Goal: Transaction & Acquisition: Purchase product/service

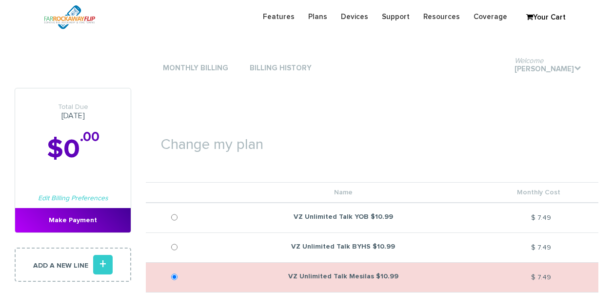
scroll to position [536, 0]
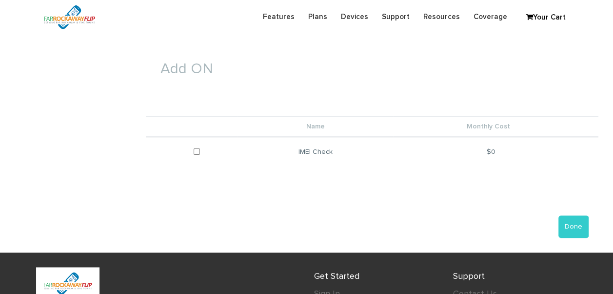
click at [194, 154] on td at bounding box center [192, 152] width 92 height 30
click at [197, 151] on input "checkbox" at bounding box center [197, 151] width 6 height 24
checkbox input "true"
click at [578, 215] on button "Done" at bounding box center [573, 226] width 30 height 22
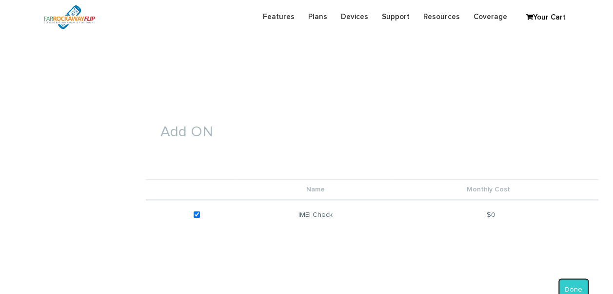
scroll to position [390, 0]
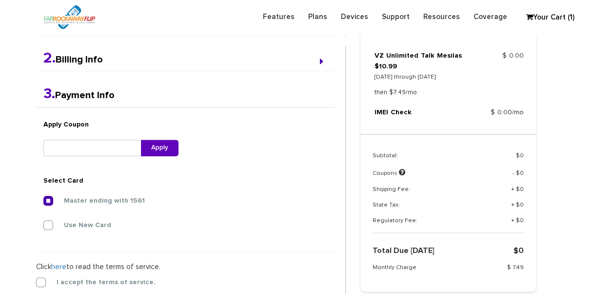
scroll to position [350, 0]
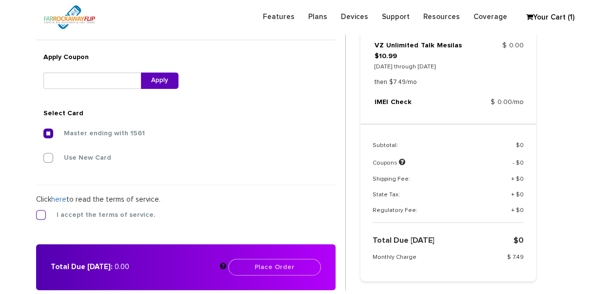
click at [138, 214] on label "I accept the terms of service." at bounding box center [99, 214] width 114 height 9
click at [36, 212] on input "I accept the terms of service." at bounding box center [36, 212] width 0 height 0
click at [277, 270] on button "Place Order" at bounding box center [274, 266] width 93 height 17
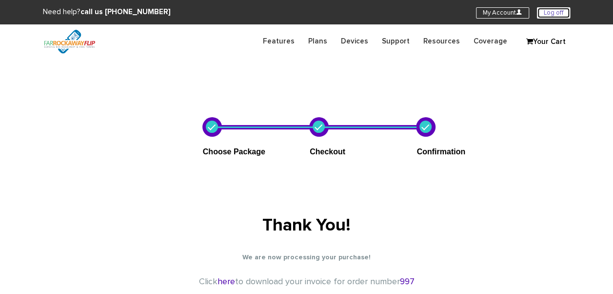
click at [558, 9] on link "Log off" at bounding box center [553, 12] width 33 height 11
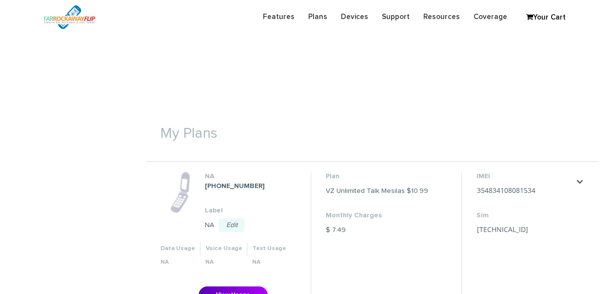
scroll to position [244, 0]
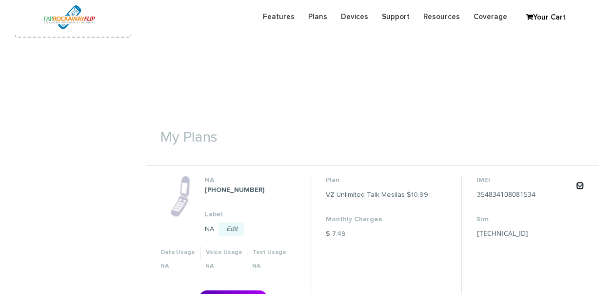
click at [581, 185] on link "." at bounding box center [580, 185] width 8 height 8
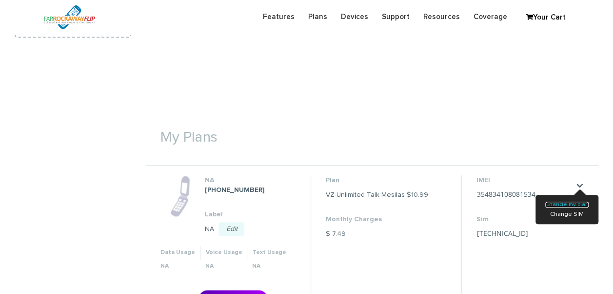
click at [570, 204] on link "Change my plan" at bounding box center [566, 204] width 43 height 6
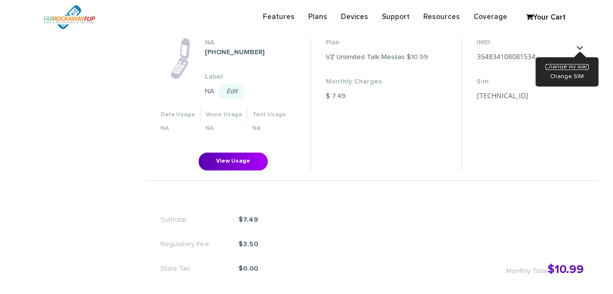
scroll to position [390, 0]
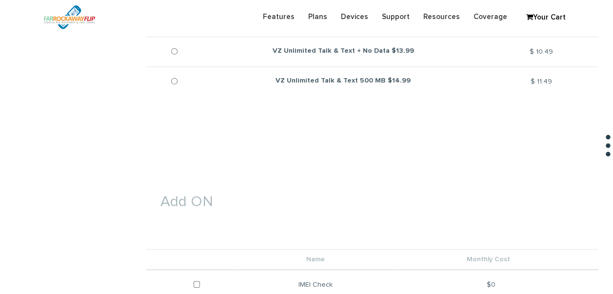
scroll to position [439, 0]
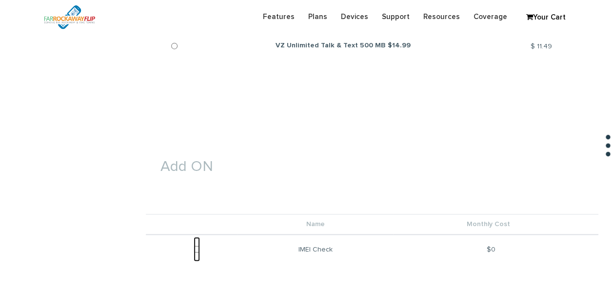
click at [198, 247] on input "checkbox" at bounding box center [197, 248] width 6 height 24
checkbox input "true"
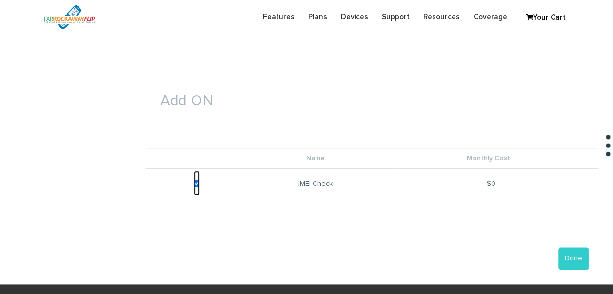
scroll to position [585, 0]
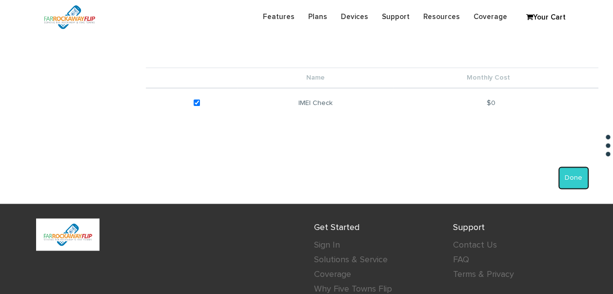
click at [574, 180] on button "Done" at bounding box center [573, 177] width 30 height 22
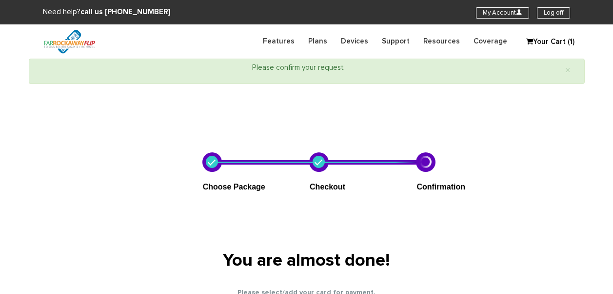
select select "NY"
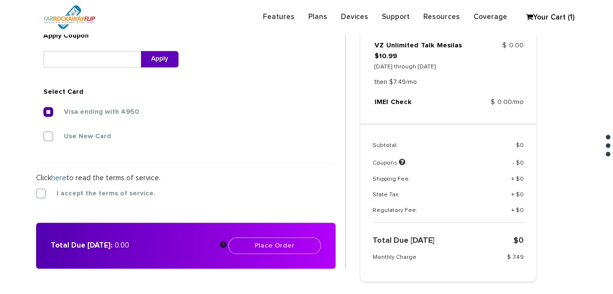
scroll to position [447, 0]
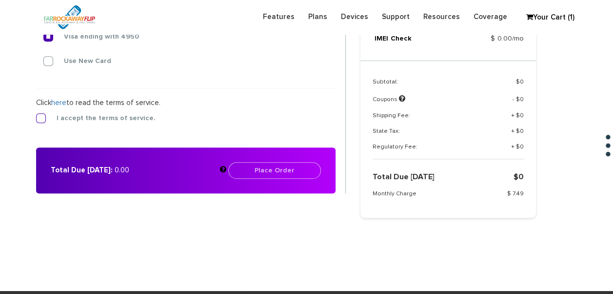
click at [95, 115] on label "I accept the terms of service." at bounding box center [99, 118] width 114 height 9
click at [36, 115] on input "I accept the terms of service." at bounding box center [36, 115] width 0 height 0
click at [282, 171] on button "Place Order" at bounding box center [274, 170] width 93 height 17
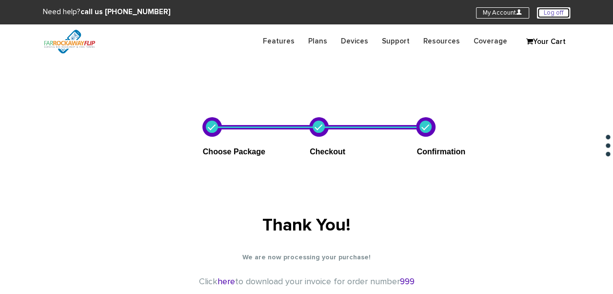
click at [561, 15] on link "Log off" at bounding box center [553, 12] width 33 height 11
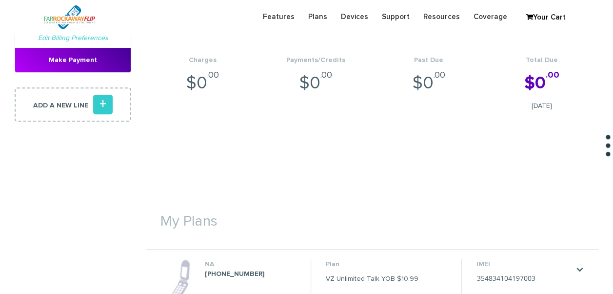
scroll to position [293, 0]
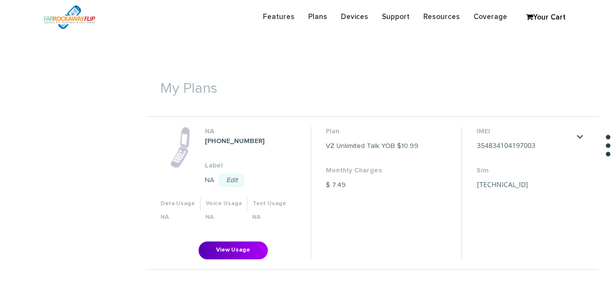
click at [577, 131] on div ". Change my plan Change SIM" at bounding box center [580, 137] width 8 height 12
click at [579, 133] on link "." at bounding box center [580, 137] width 8 height 8
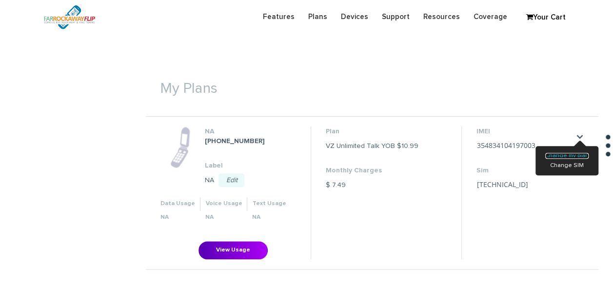
click at [554, 158] on link "Change my plan" at bounding box center [566, 156] width 43 height 6
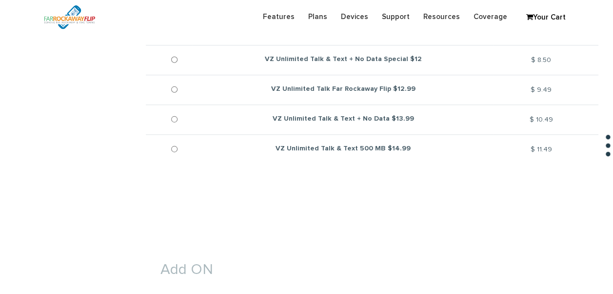
scroll to position [439, 0]
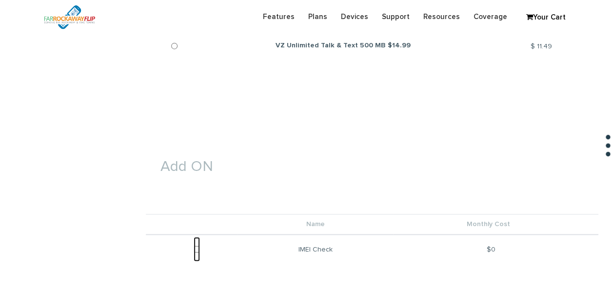
click at [198, 242] on input "checkbox" at bounding box center [197, 248] width 6 height 24
checkbox input "true"
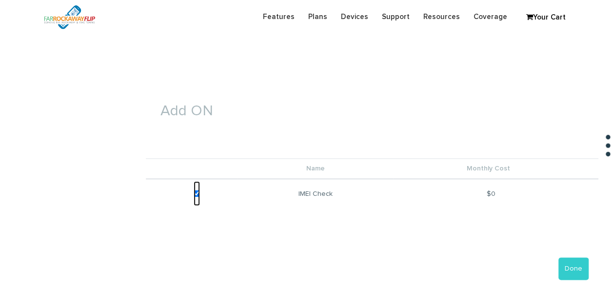
scroll to position [585, 0]
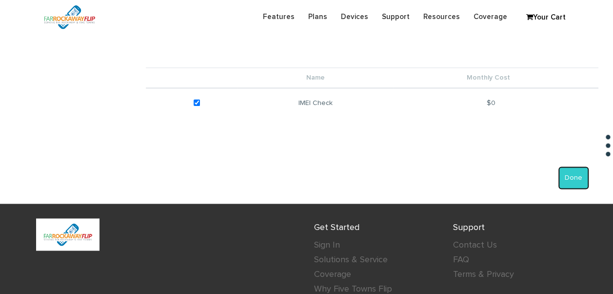
click at [573, 179] on button "Done" at bounding box center [573, 177] width 30 height 22
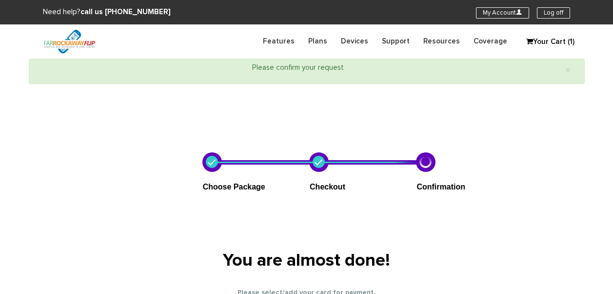
select select "NY"
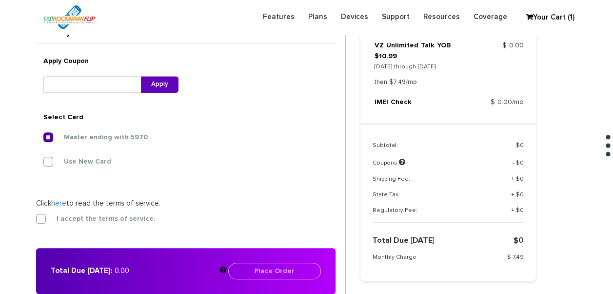
scroll to position [448, 0]
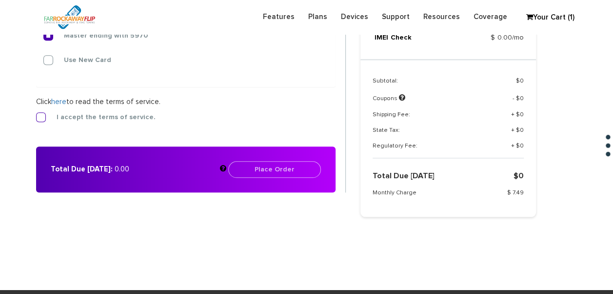
click at [70, 113] on label "I accept the terms of service." at bounding box center [99, 117] width 114 height 9
click at [36, 114] on input "I accept the terms of service." at bounding box center [36, 114] width 0 height 0
click at [292, 161] on button "Place Order" at bounding box center [274, 169] width 93 height 17
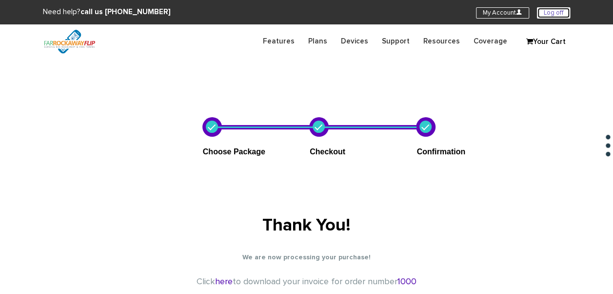
click at [561, 14] on link "Log off" at bounding box center [553, 12] width 33 height 11
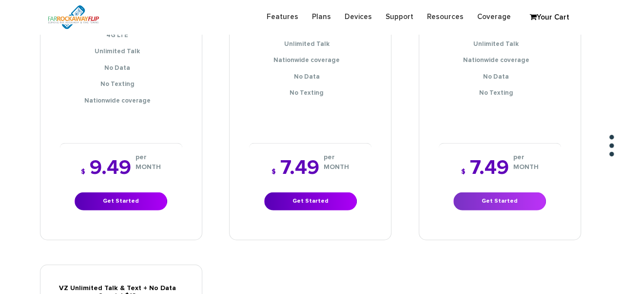
scroll to position [1120, 0]
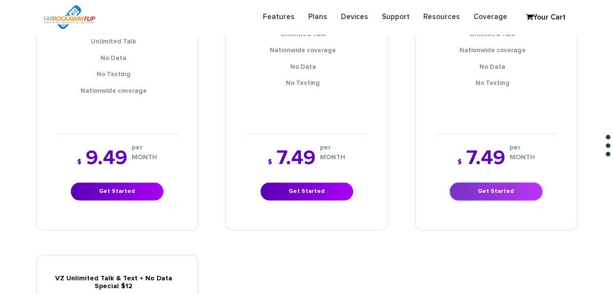
click at [495, 182] on link "Get Started" at bounding box center [496, 191] width 93 height 18
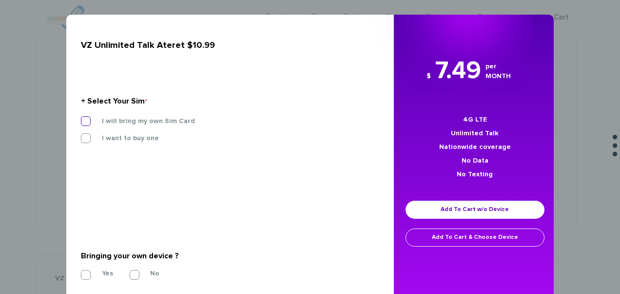
click at [160, 119] on label "I will bring my own Sim Card" at bounding box center [141, 121] width 108 height 9
click at [81, 118] on input "I will bring my own Sim Card" at bounding box center [81, 118] width 0 height 0
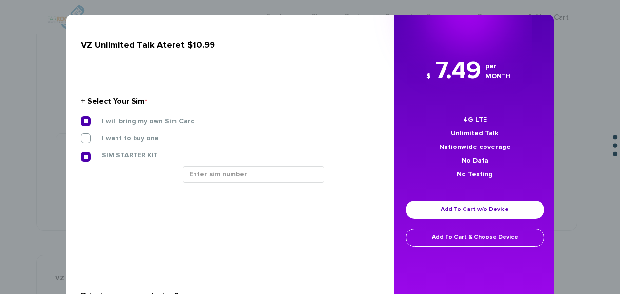
scroll to position [49, 0]
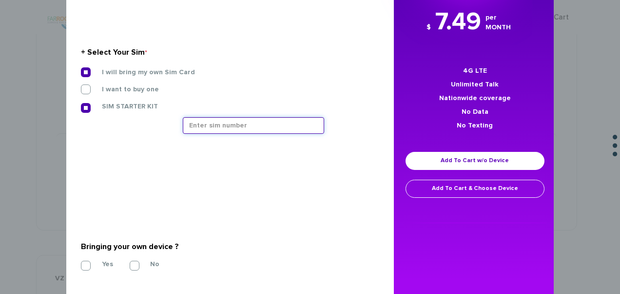
click at [233, 127] on input "text" at bounding box center [253, 125] width 141 height 17
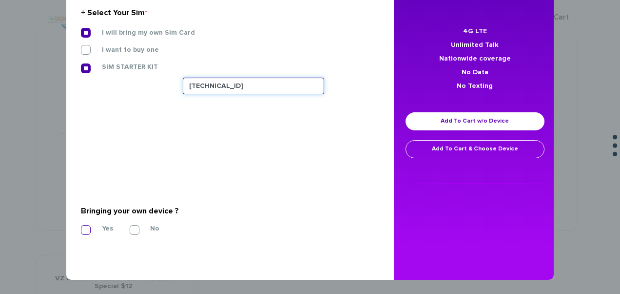
type input "89148000011835956440"
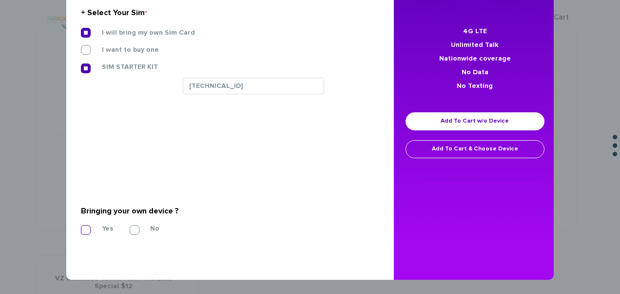
click at [98, 227] on label "Yes" at bounding box center [100, 228] width 26 height 9
click at [81, 227] on input "Yes" at bounding box center [81, 227] width 0 height 0
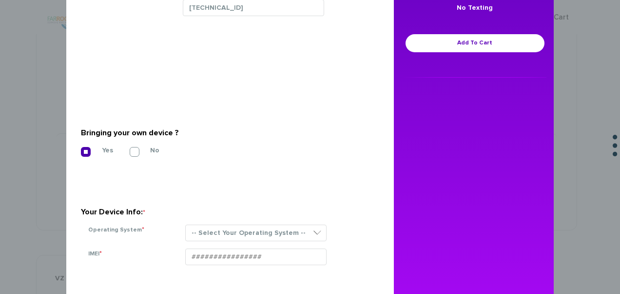
scroll to position [229, 0]
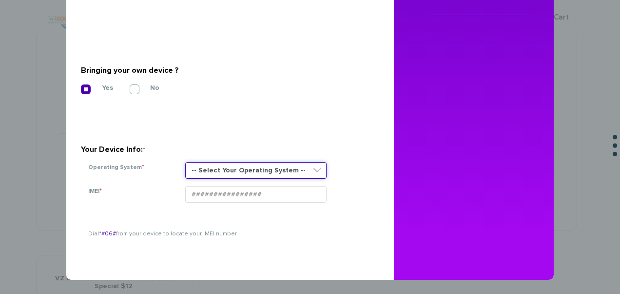
drag, startPoint x: 247, startPoint y: 168, endPoint x: 246, endPoint y: 177, distance: 9.9
click at [247, 168] on select "-- Select Your Operating System -- ANDROID BLACKBERRY IOS NONE (BASIC PHONE) WI…" at bounding box center [255, 170] width 141 height 17
select select "NONE (BASIC PHONE)"
click at [185, 162] on select "-- Select Your Operating System -- ANDROID BLACKBERRY IOS NONE (BASIC PHONE) WI…" at bounding box center [255, 170] width 141 height 17
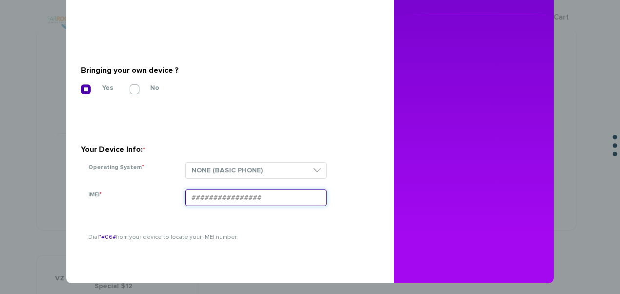
paste input "354834109126114"
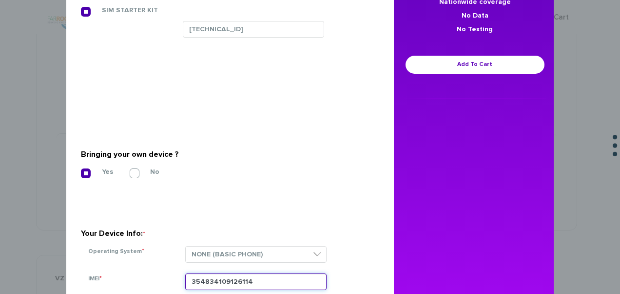
scroll to position [131, 0]
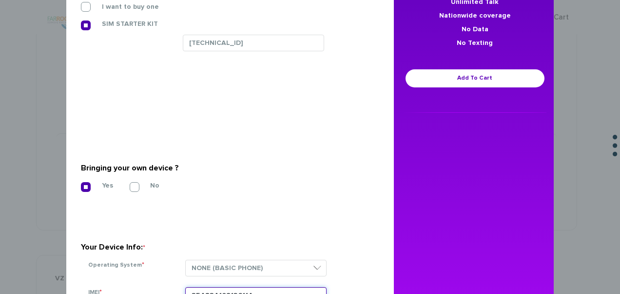
type input "354834109126114"
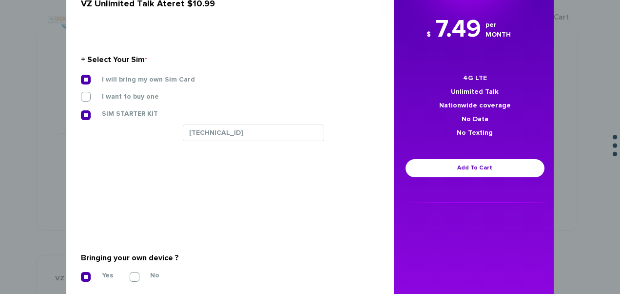
scroll to position [41, 0]
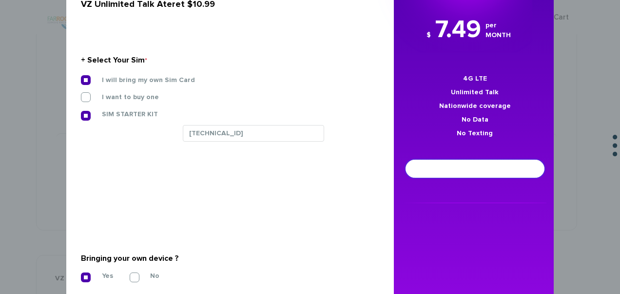
click at [431, 160] on link "Add To Cart" at bounding box center [475, 168] width 139 height 18
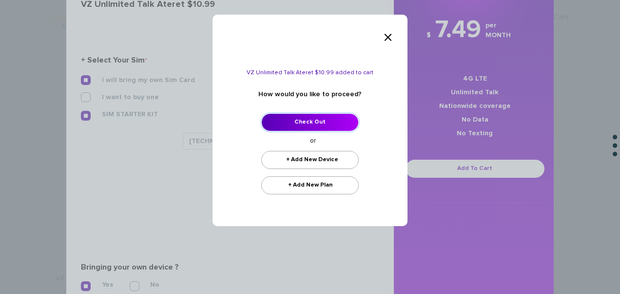
click at [335, 124] on link "Check Out" at bounding box center [310, 122] width 98 height 18
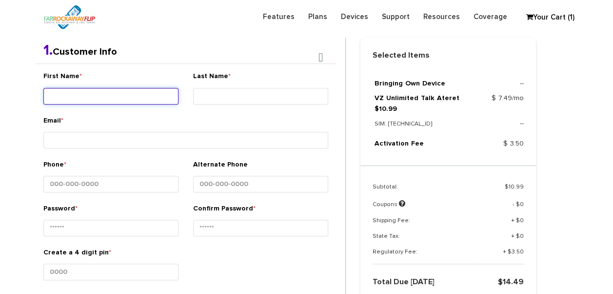
drag, startPoint x: 129, startPoint y: 93, endPoint x: 123, endPoint y: 101, distance: 10.1
click at [127, 95] on input "First Name *" at bounding box center [110, 96] width 135 height 17
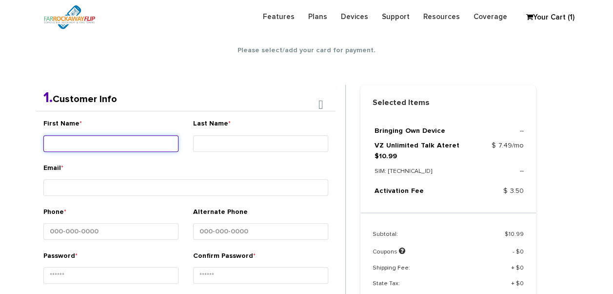
scroll to position [172, 0]
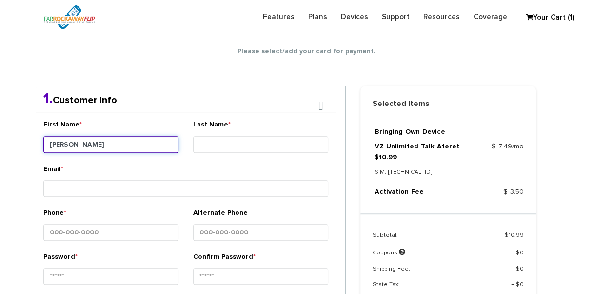
type input "[PERSON_NAME]"
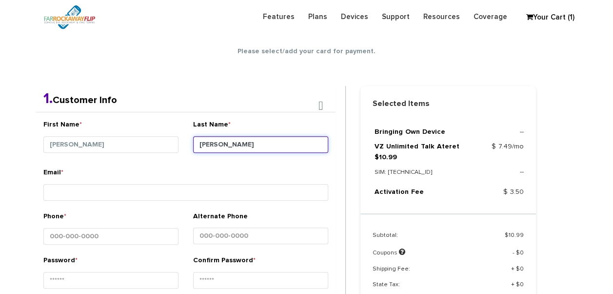
type input "[PERSON_NAME]"
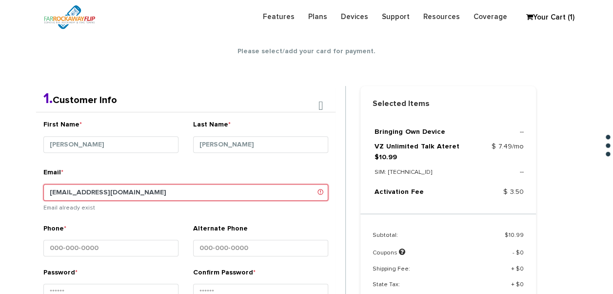
click at [88, 193] on input "[EMAIL_ADDRESS][DOMAIN_NAME]" at bounding box center [185, 192] width 285 height 17
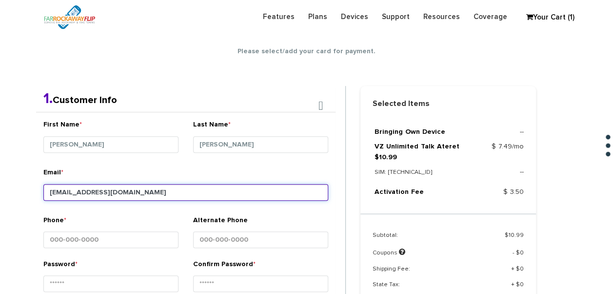
type input "tlieber61+80@gmail.com"
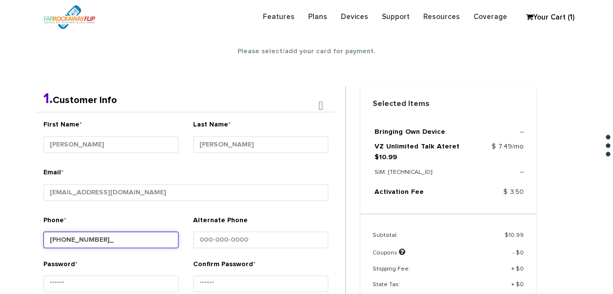
type input "[PHONE_NUMBER]"
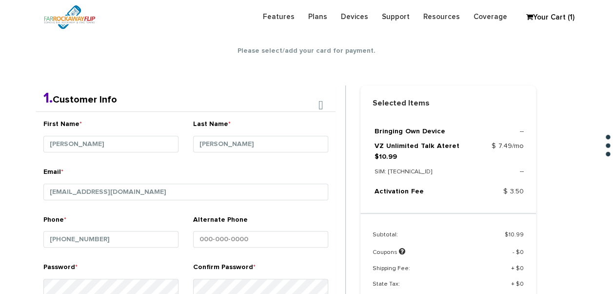
scroll to position [358, 0]
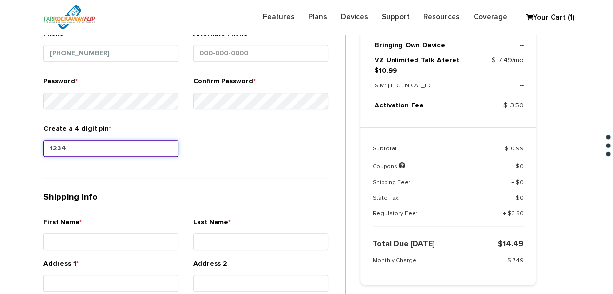
type input "1234"
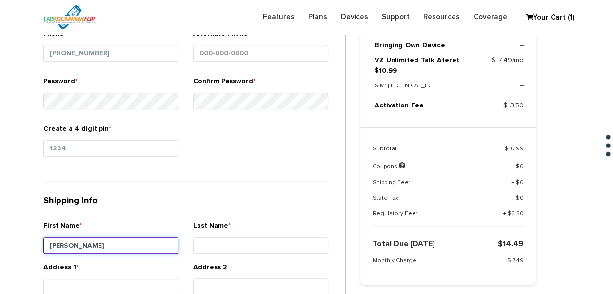
type input "sheryl"
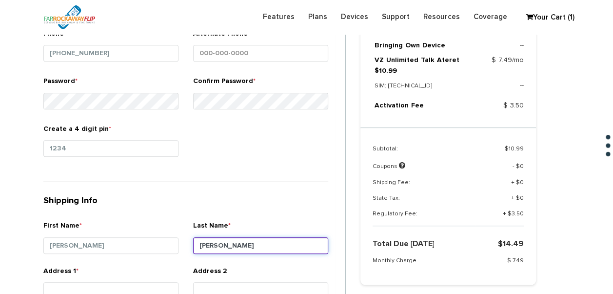
type input "cohen"
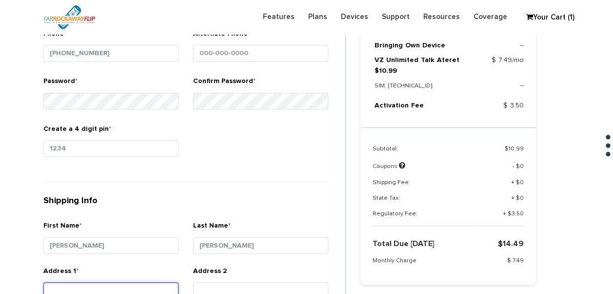
scroll to position [360, 0]
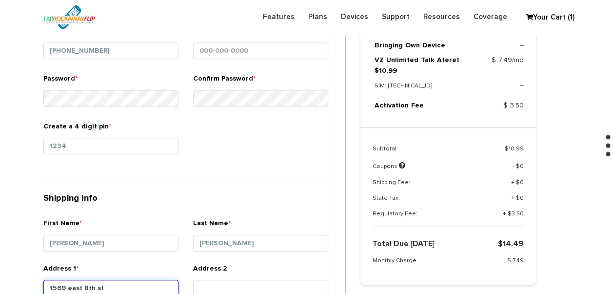
type input "1569 east 8th st"
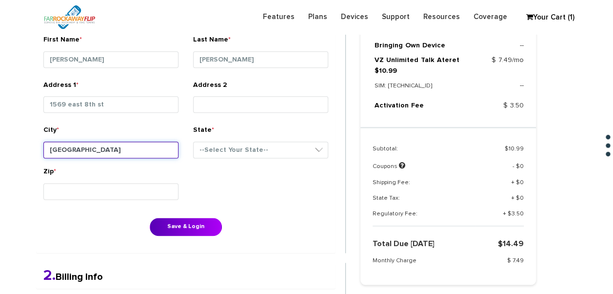
type input "brooklyn"
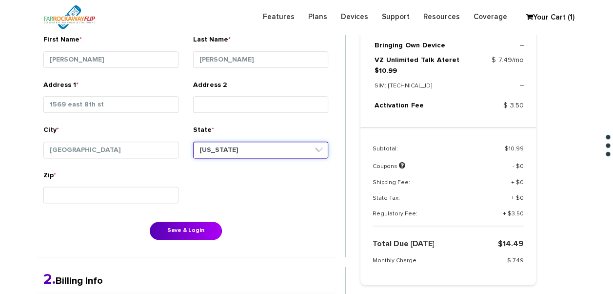
select select "NY"
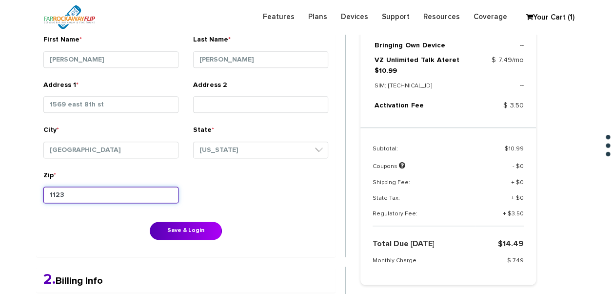
type input "11230"
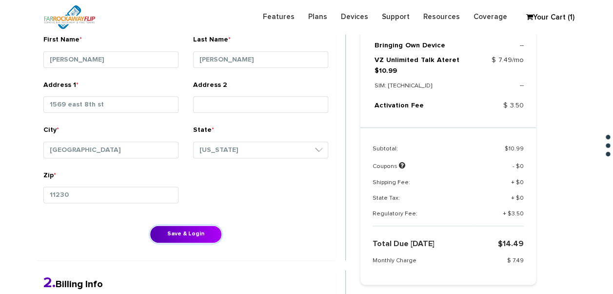
click at [150, 225] on button "Save & Login" at bounding box center [186, 234] width 72 height 18
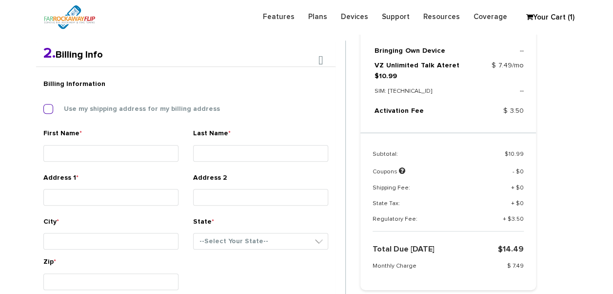
click at [114, 110] on label "Use my shipping address for my billing address" at bounding box center [134, 108] width 171 height 9
click at [43, 106] on input "Use my shipping address for my billing address" at bounding box center [43, 106] width 0 height 0
type input "[PERSON_NAME]"
type input "1569 east 8th st"
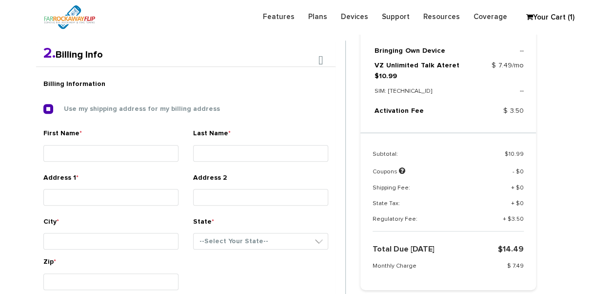
type input "[GEOGRAPHIC_DATA]"
select select "NY"
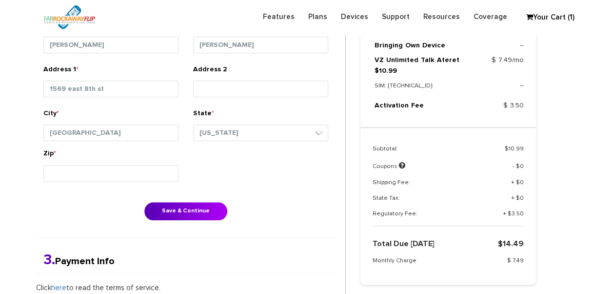
scroll to position [399, 0]
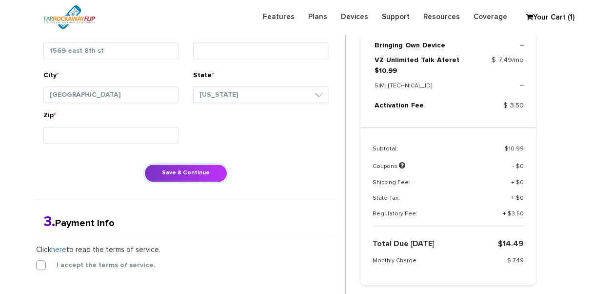
click at [180, 173] on button "Save & Continue" at bounding box center [185, 173] width 83 height 18
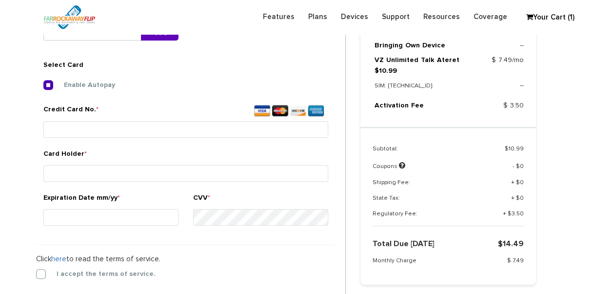
scroll to position [363, 0]
click at [93, 271] on label "I accept the terms of service." at bounding box center [99, 274] width 114 height 9
click at [36, 271] on input "I accept the terms of service." at bounding box center [36, 271] width 0 height 0
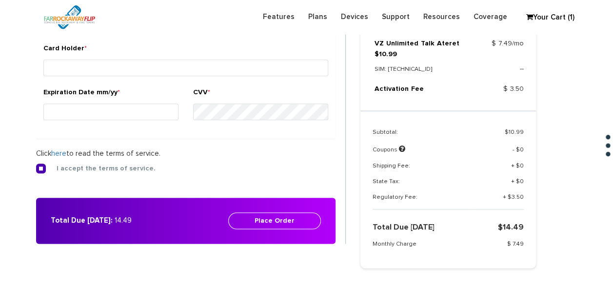
scroll to position [412, 0]
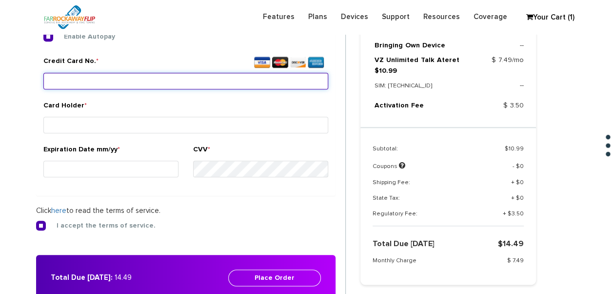
click at [138, 81] on input "Credit Card No. *" at bounding box center [185, 81] width 285 height 17
type input "4147 2025 4657 8525"
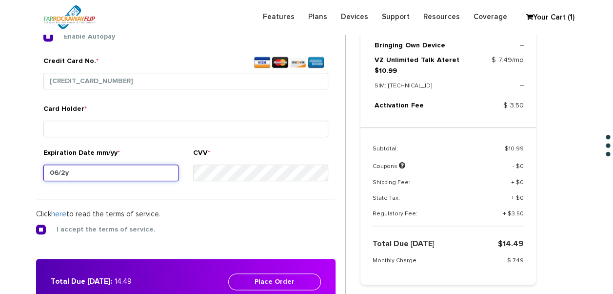
type input "06/27"
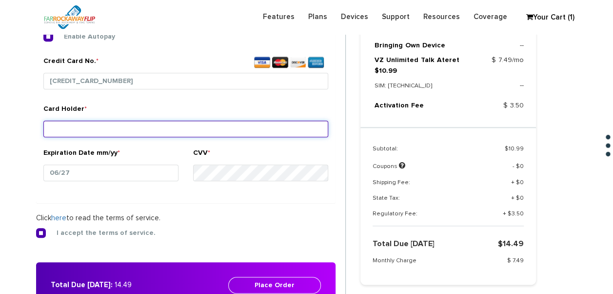
click at [138, 129] on input "Card Holder *" at bounding box center [185, 128] width 285 height 17
type input "[PERSON_NAME]"
click at [228, 276] on button "Place Order" at bounding box center [274, 284] width 93 height 17
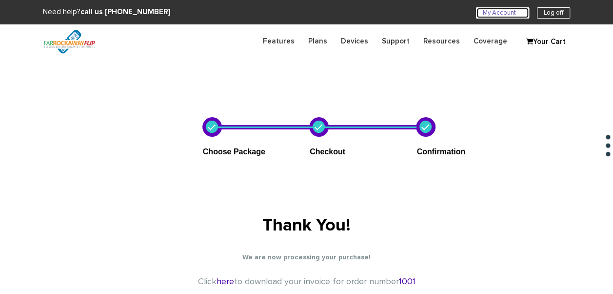
click at [517, 16] on link "My Account U" at bounding box center [502, 12] width 53 height 11
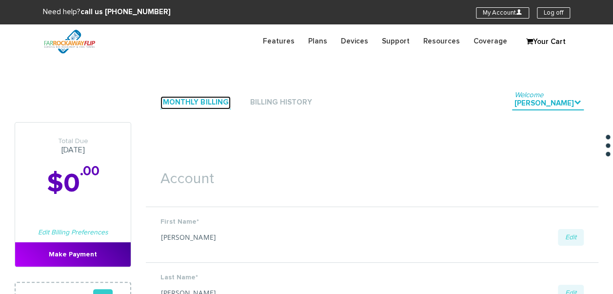
click at [212, 96] on link "Monthly Billing" at bounding box center [195, 102] width 70 height 13
click at [208, 106] on link "Monthly Billing" at bounding box center [195, 102] width 70 height 13
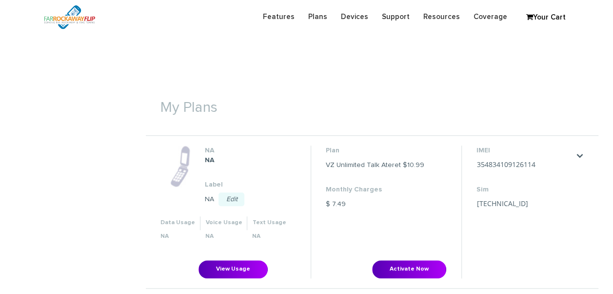
scroll to position [341, 0]
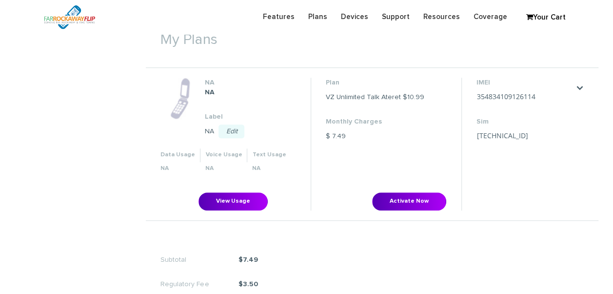
click at [419, 191] on li "Plan VZ Unlimited Talk Ateret $10.99 Monthly Charges $ 7.49 Activate Now" at bounding box center [386, 144] width 151 height 132
click at [419, 195] on button "Activate Now" at bounding box center [409, 201] width 74 height 18
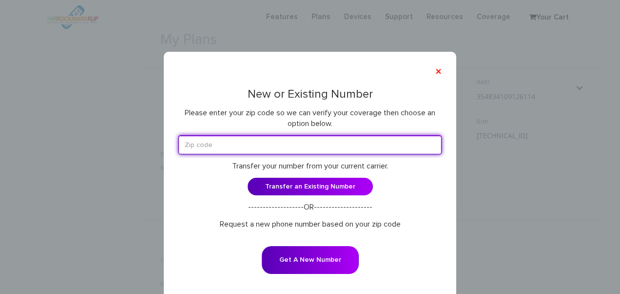
click at [269, 143] on input "text" at bounding box center [309, 144] width 263 height 19
type input "11223"
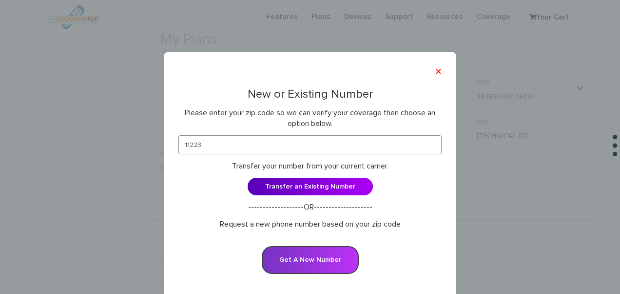
click at [287, 249] on button "Get A New Number" at bounding box center [310, 260] width 97 height 28
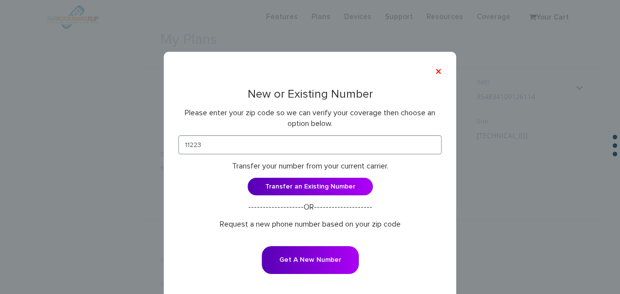
click at [519, 186] on div "× New or Existing Number Please enter your zip code so we can verify your cover…" at bounding box center [310, 147] width 620 height 294
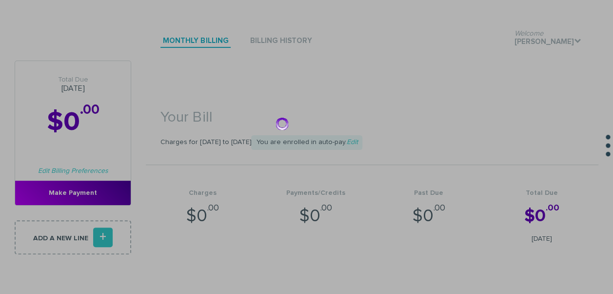
scroll to position [0, 0]
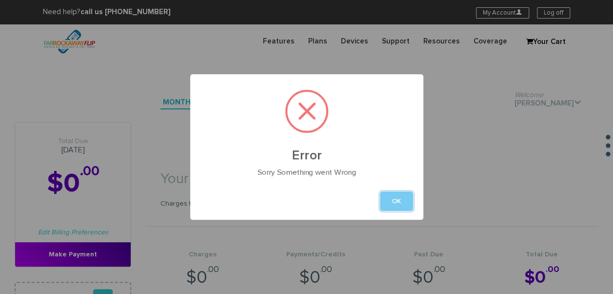
click at [391, 205] on button "OK" at bounding box center [396, 201] width 33 height 20
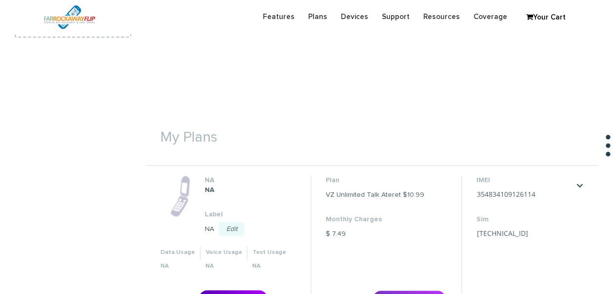
scroll to position [341, 0]
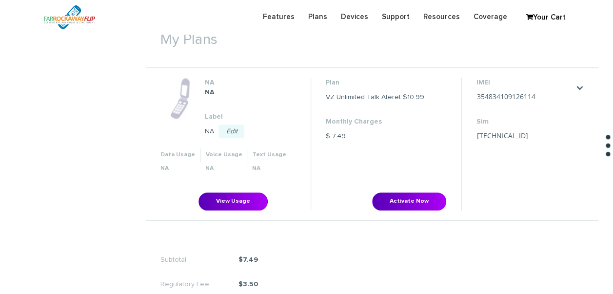
click at [406, 190] on li "Plan VZ Unlimited Talk Ateret $10.99 Monthly Charges $ 7.49 Activate Now" at bounding box center [386, 144] width 151 height 132
click at [406, 196] on button "Activate Now" at bounding box center [409, 201] width 74 height 18
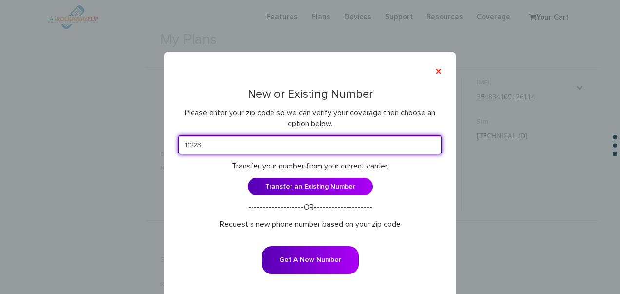
click at [329, 144] on input "11223" at bounding box center [309, 144] width 263 height 19
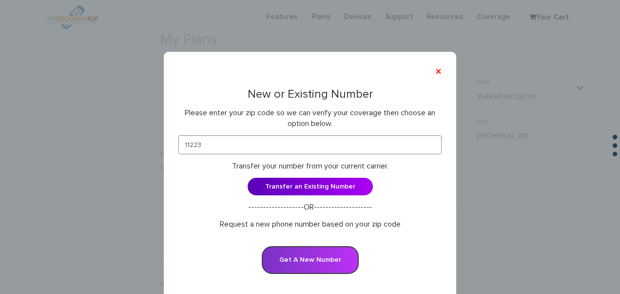
click at [330, 257] on button "Get A New Number" at bounding box center [310, 260] width 97 height 28
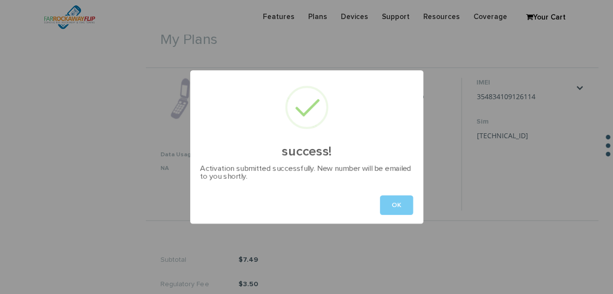
click at [400, 210] on button "OK" at bounding box center [396, 205] width 33 height 20
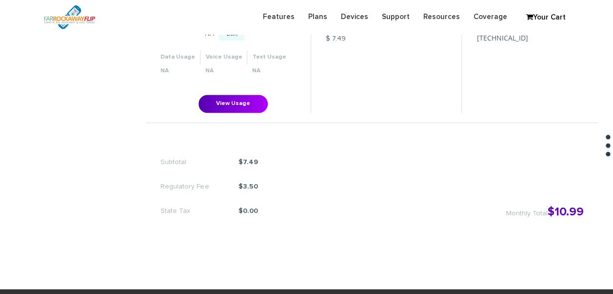
scroll to position [293, 0]
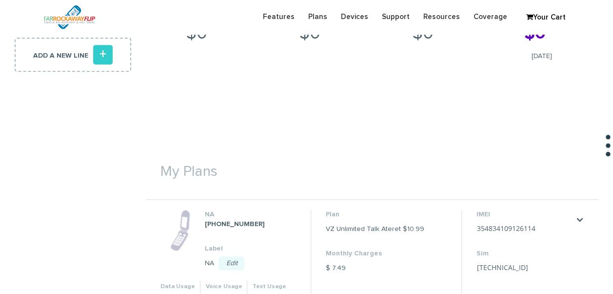
scroll to position [327, 0]
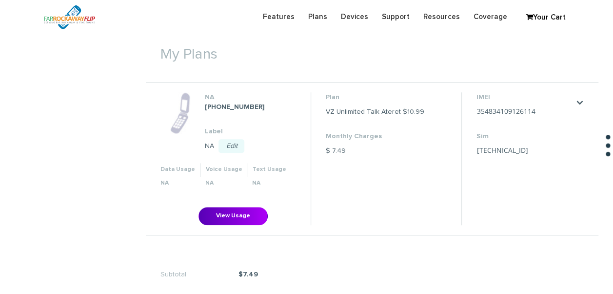
drag, startPoint x: 531, startPoint y: 113, endPoint x: 203, endPoint y: 107, distance: 328.2
click at [213, 105] on strong "929-625-1273" at bounding box center [234, 106] width 60 height 7
drag, startPoint x: 201, startPoint y: 106, endPoint x: 246, endPoint y: 109, distance: 45.0
click at [246, 109] on li "NA 929-625-1273 Label NA Edit Save Cancel Data Usage Voice Usage Text Usage NA …" at bounding box center [233, 158] width 155 height 132
click at [247, 110] on dd "929-625-1273" at bounding box center [250, 107] width 93 height 10
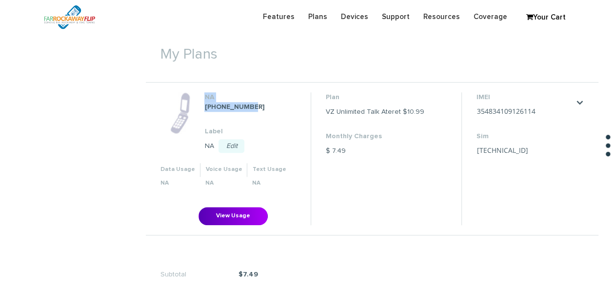
click at [249, 110] on dd "929-625-1273" at bounding box center [250, 107] width 93 height 10
drag, startPoint x: 249, startPoint y: 105, endPoint x: 206, endPoint y: 107, distance: 42.9
click at [206, 107] on dd "929-625-1273" at bounding box center [250, 107] width 93 height 10
copy strong "929-625-1273"
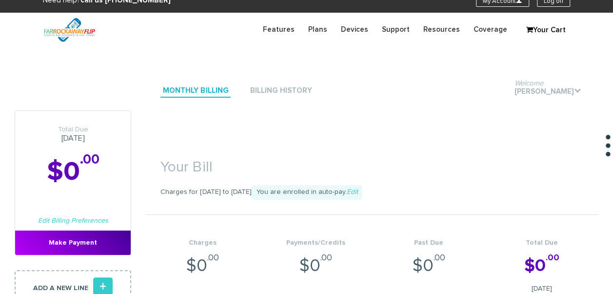
scroll to position [0, 0]
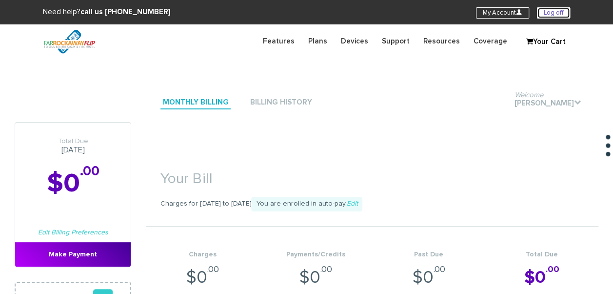
click at [548, 17] on link "Log off" at bounding box center [553, 12] width 33 height 11
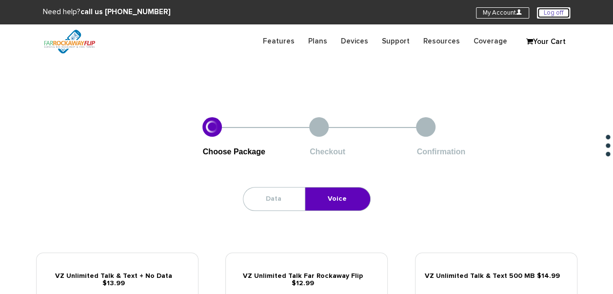
click at [557, 7] on link "Log off" at bounding box center [553, 12] width 33 height 11
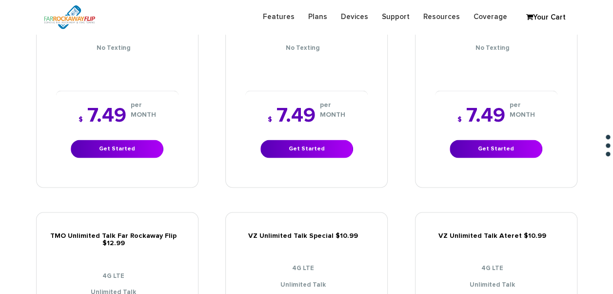
scroll to position [926, 0]
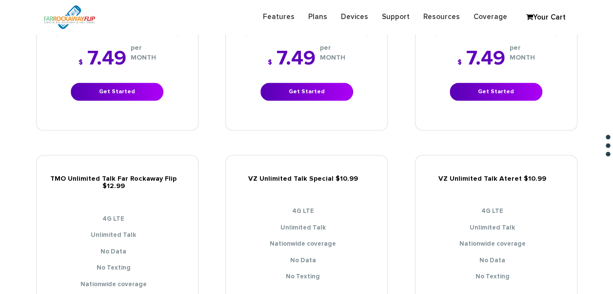
click at [128, 170] on div "TMO Unlimited Talk Far Rockaway Flip $12.99 4G LTE Unlimited Talk No Data No Te…" at bounding box center [117, 233] width 161 height 126
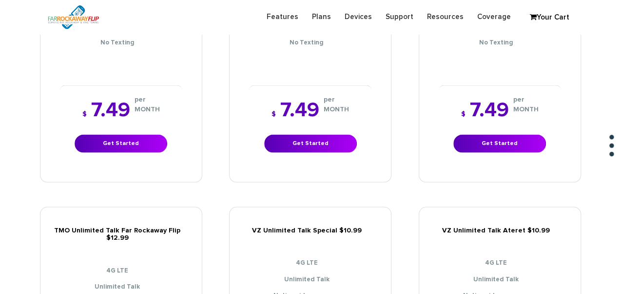
scroll to position [878, 0]
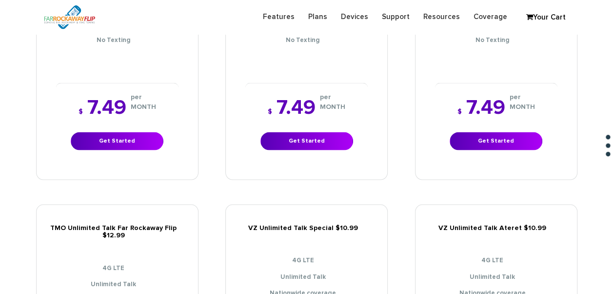
click at [472, 145] on div "$ 7.49 per MONTH Get Started" at bounding box center [496, 123] width 122 height 82
click at [476, 136] on link "Get Started" at bounding box center [496, 141] width 93 height 18
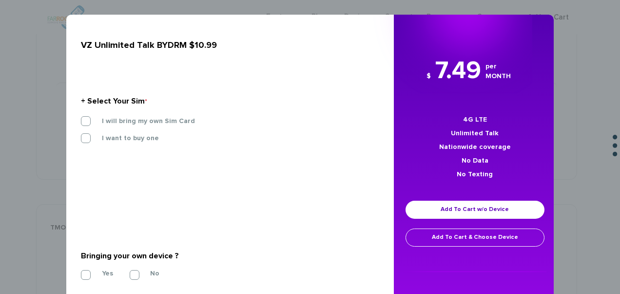
click at [148, 124] on label "I will bring my own Sim Card" at bounding box center [141, 121] width 108 height 9
click at [81, 118] on input "I will bring my own Sim Card" at bounding box center [81, 118] width 0 height 0
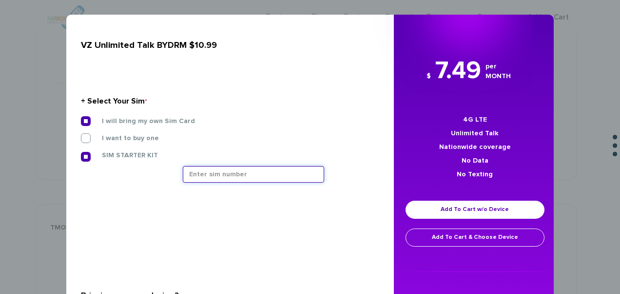
click at [273, 179] on input "text" at bounding box center [253, 174] width 141 height 17
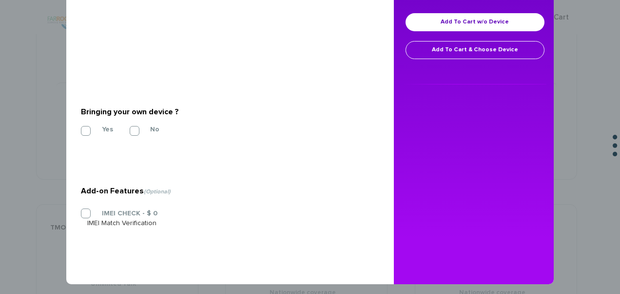
scroll to position [192, 0]
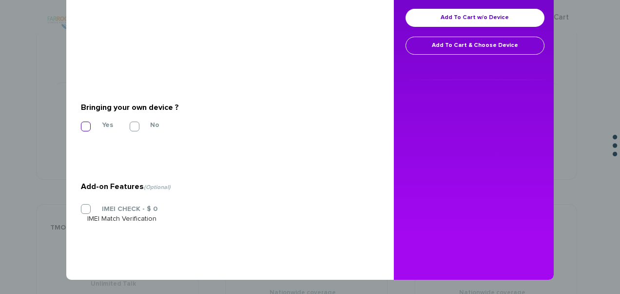
type input "89148000011835956622"
click at [94, 124] on label "Yes" at bounding box center [100, 124] width 26 height 9
click at [81, 123] on input "Yes" at bounding box center [81, 123] width 0 height 0
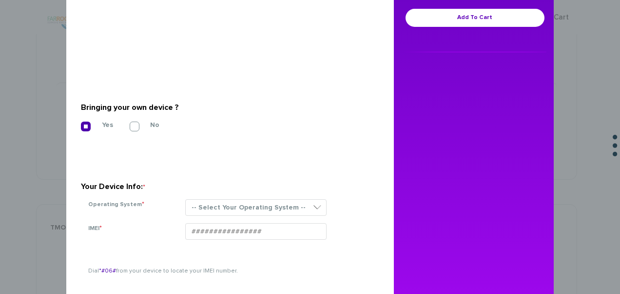
click at [267, 194] on section "Your Device Info: * Operating System * -- Select Your Operating System -- ANDRO…" at bounding box center [226, 188] width 291 height 69
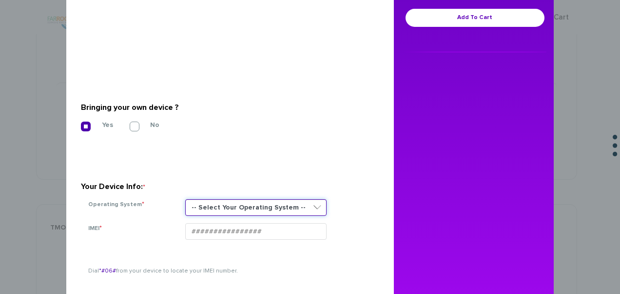
drag, startPoint x: 269, startPoint y: 203, endPoint x: 272, endPoint y: 215, distance: 12.0
click at [269, 203] on select "-- Select Your Operating System -- ANDROID BLACKBERRY IOS NONE (BASIC PHONE) WI…" at bounding box center [255, 207] width 141 height 17
select select "NONE (BASIC PHONE)"
click at [185, 199] on select "-- Select Your Operating System -- ANDROID BLACKBERRY IOS NONE (BASIC PHONE) WI…" at bounding box center [255, 207] width 141 height 17
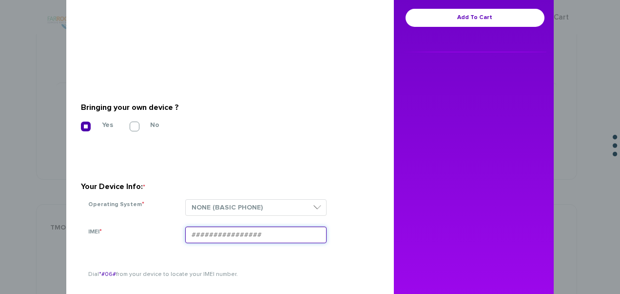
paste input "354834100741382"
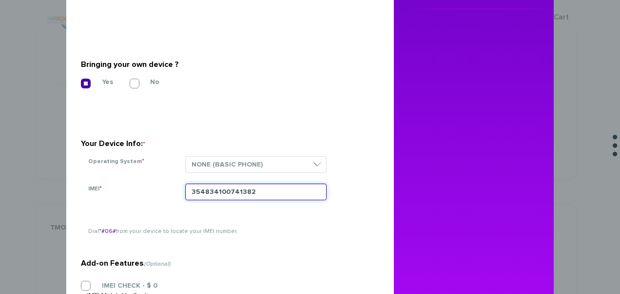
scroll to position [311, 0]
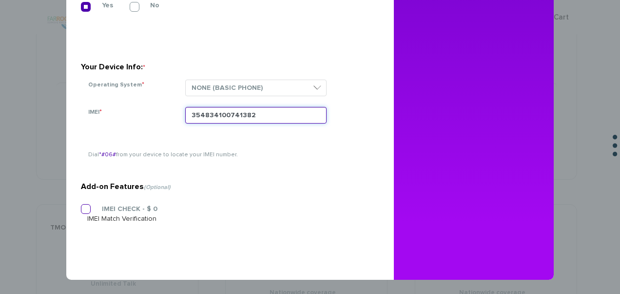
type input "354834100741382"
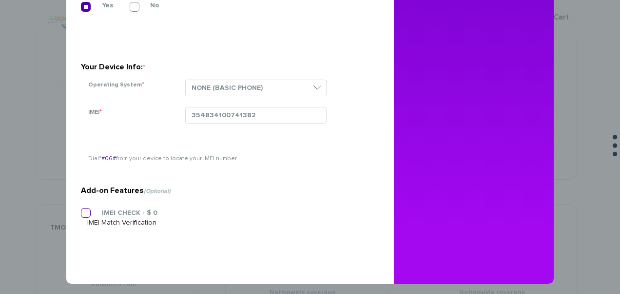
click at [122, 210] on label "IMEI CHECK - $ 0" at bounding box center [122, 212] width 70 height 9
click at [81, 210] on input "IMEI CHECK - $ 0" at bounding box center [81, 210] width 0 height 0
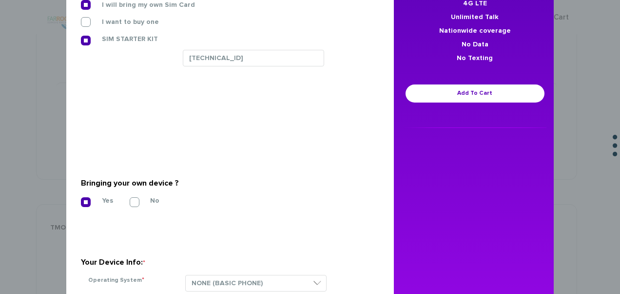
scroll to position [0, 0]
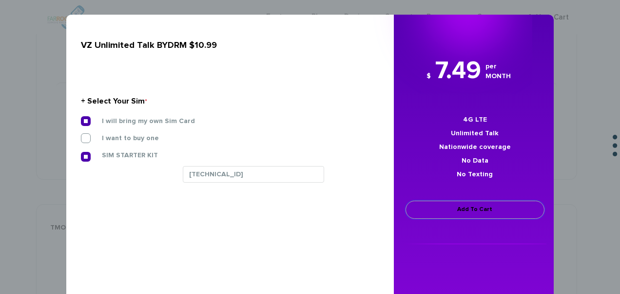
click at [445, 211] on link "Add To Cart" at bounding box center [475, 209] width 139 height 18
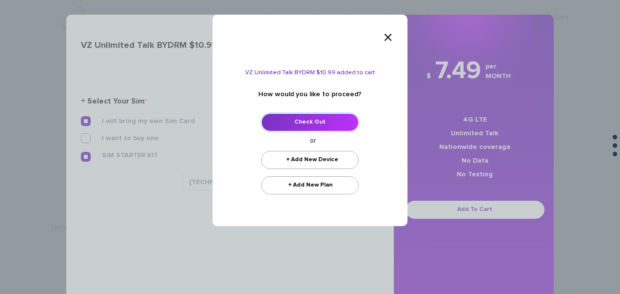
click at [314, 123] on link "Check Out" at bounding box center [310, 122] width 98 height 18
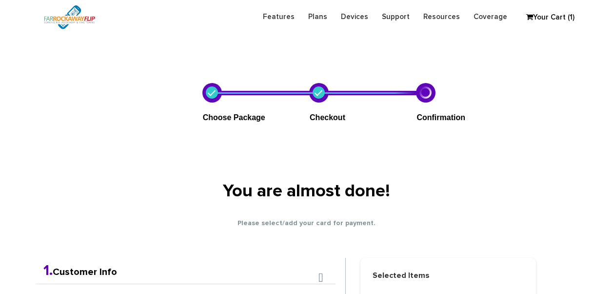
scroll to position [172, 0]
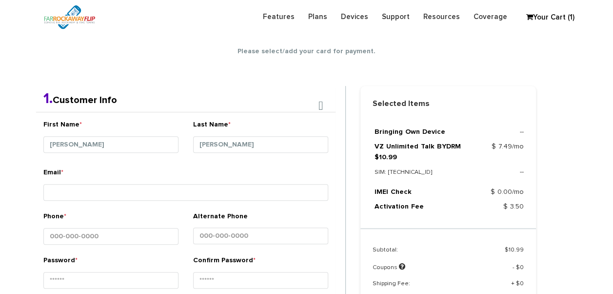
type input "[PERSON_NAME]"
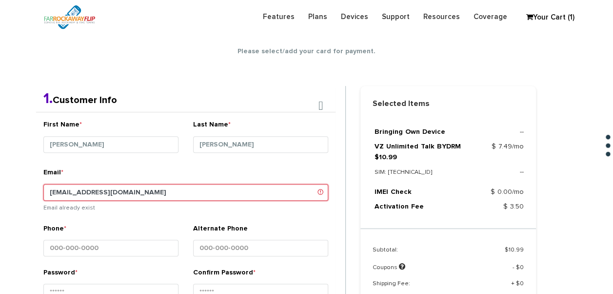
click at [86, 188] on input "[EMAIL_ADDRESS][DOMAIN_NAME]" at bounding box center [185, 192] width 285 height 17
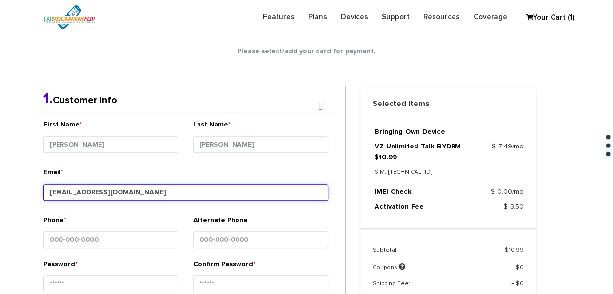
type input "[EMAIL_ADDRESS][DOMAIN_NAME]"
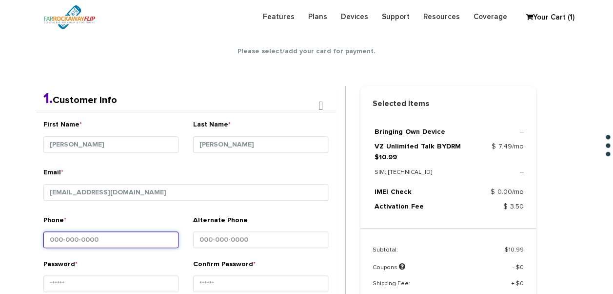
scroll to position [269, 0]
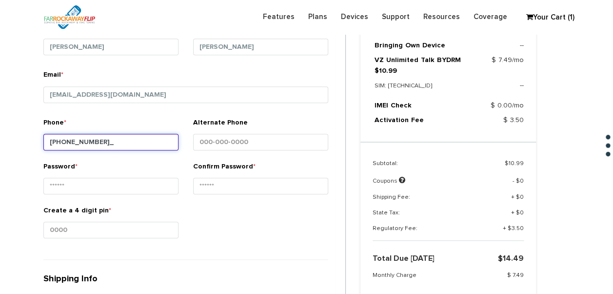
type input "[PHONE_NUMBER]"
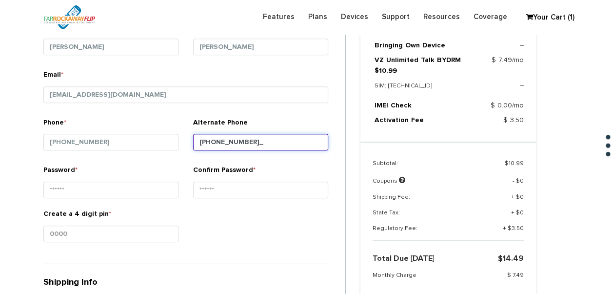
type input "[PHONE_NUMBER]"
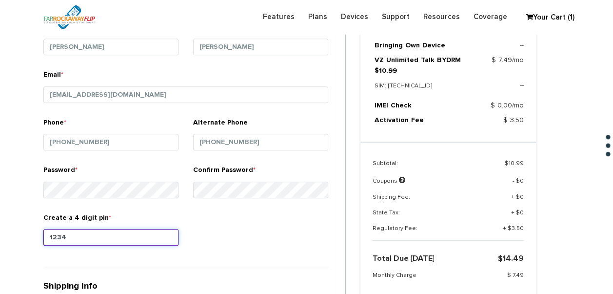
type input "1234"
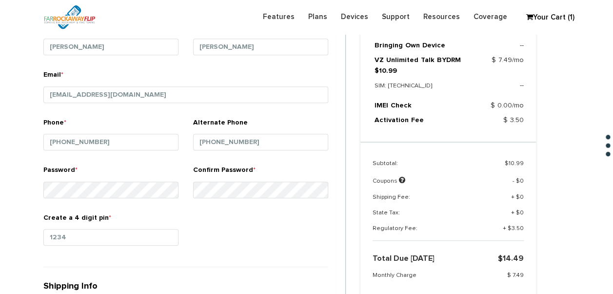
scroll to position [454, 0]
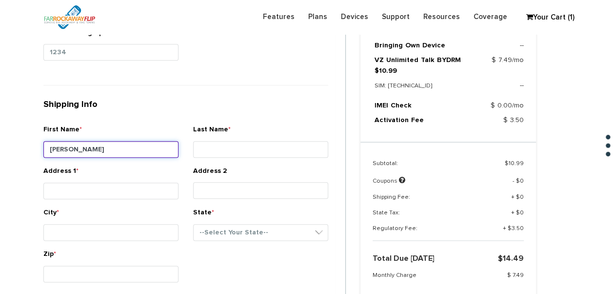
type input "[PERSON_NAME]"
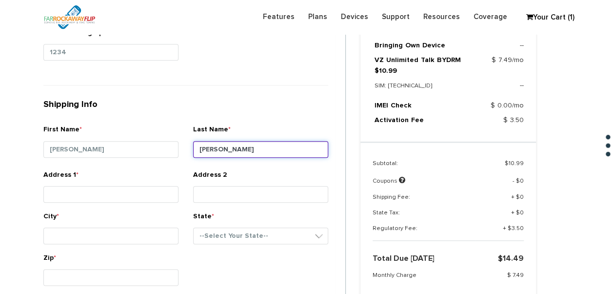
type input "[PERSON_NAME]"
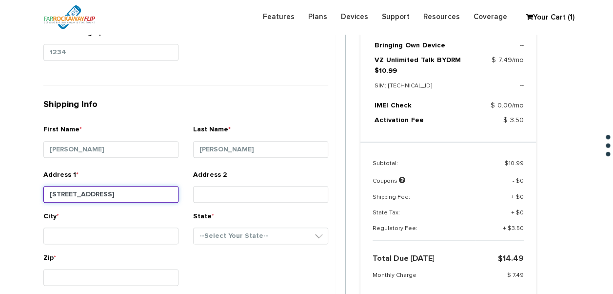
type input "[STREET_ADDRESS]"
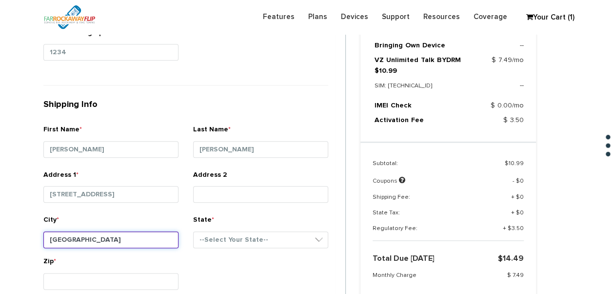
type input "[GEOGRAPHIC_DATA]"
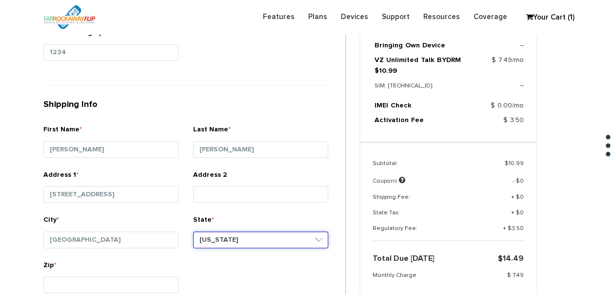
select select "NY"
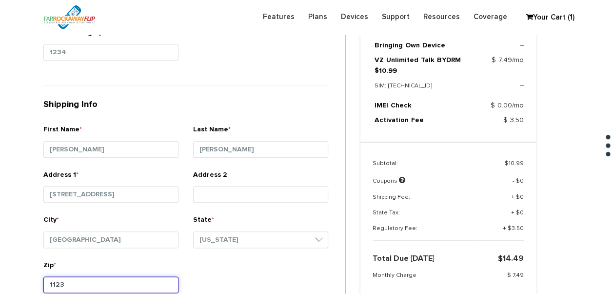
type input "11230"
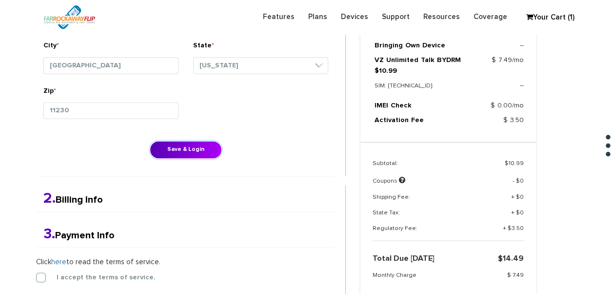
click at [150, 140] on button "Save & Login" at bounding box center [186, 149] width 72 height 18
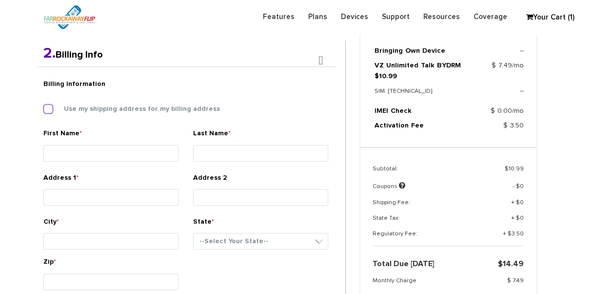
click at [149, 112] on label "Use my shipping address for my billing address" at bounding box center [134, 108] width 171 height 9
click at [43, 106] on input "Use my shipping address for my billing address" at bounding box center [43, 106] width 0 height 0
type input "naomi"
type input "yusupov"
type input "[STREET_ADDRESS]"
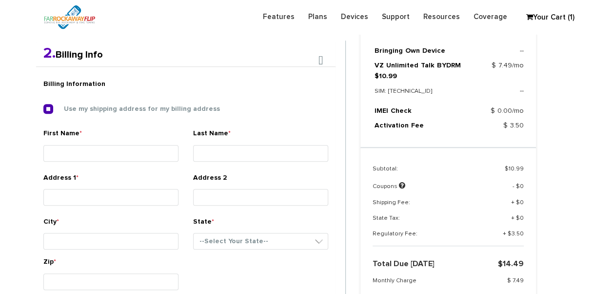
type input "brooklyn"
select select "NY"
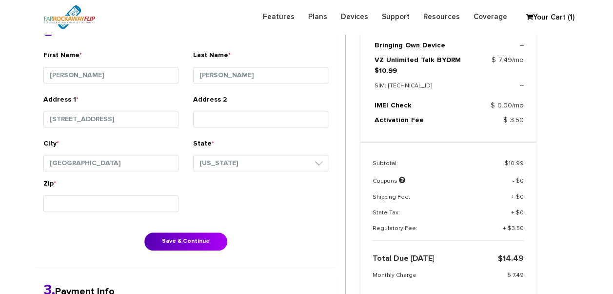
scroll to position [350, 0]
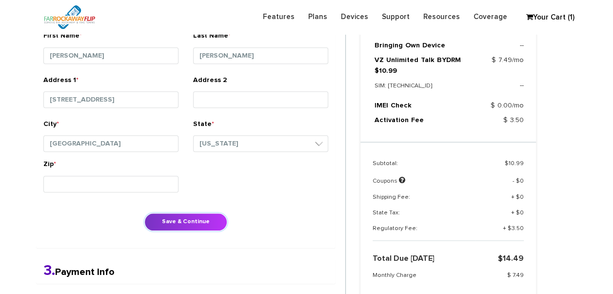
click at [189, 223] on button "Save & Continue" at bounding box center [185, 222] width 83 height 18
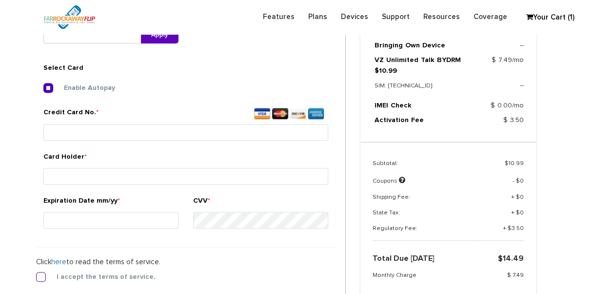
click at [42, 275] on label "I accept the terms of service." at bounding box center [99, 276] width 114 height 9
click at [36, 274] on input "I accept the terms of service." at bounding box center [36, 274] width 0 height 0
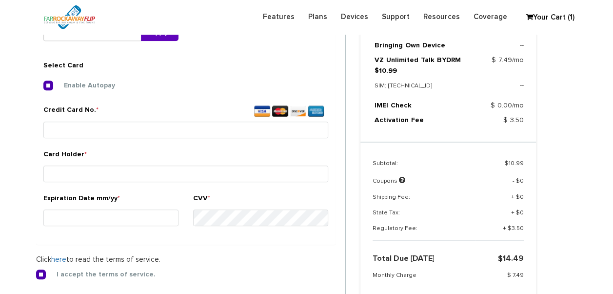
scroll to position [363, 0]
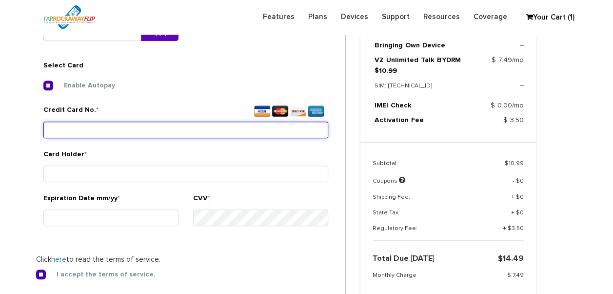
click at [96, 135] on input "Credit Card No. *" at bounding box center [185, 129] width 285 height 17
type input "4147 2025 6614 7599"
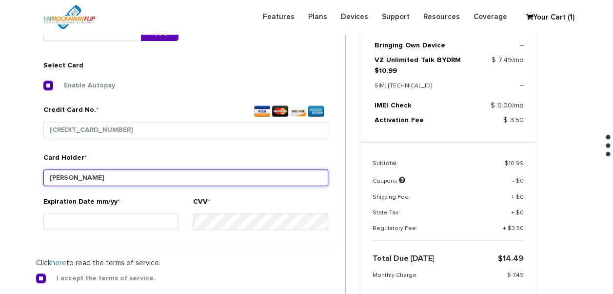
type input "yusupov"
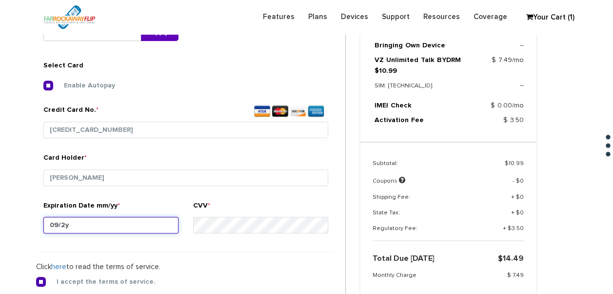
type input "09/27"
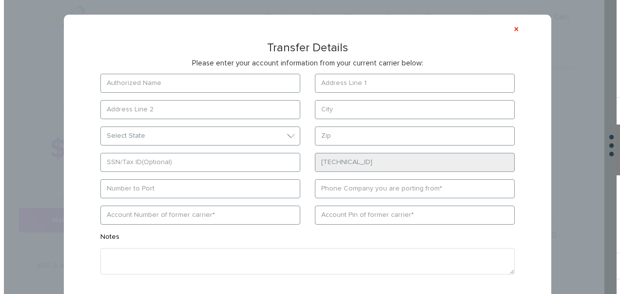
scroll to position [439, 0]
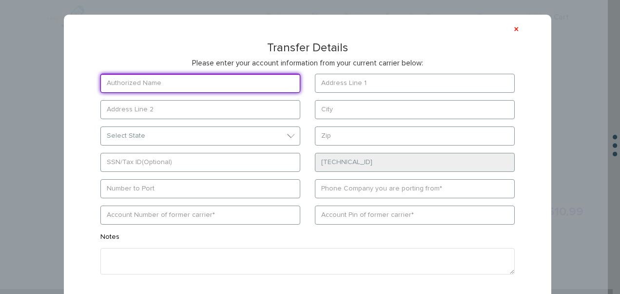
click at [217, 84] on input "text" at bounding box center [200, 83] width 200 height 19
type input "[PERSON_NAME]"
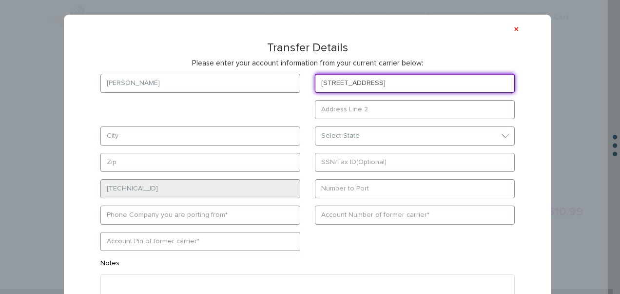
type input "[STREET_ADDRESS]"
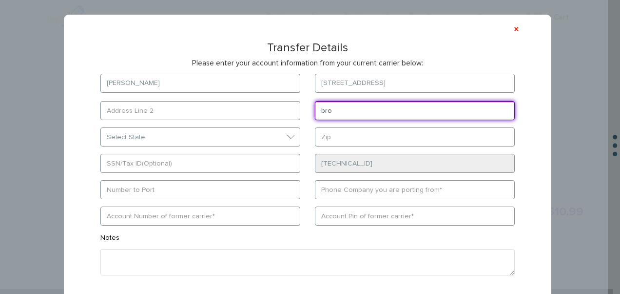
type input "[GEOGRAPHIC_DATA]"
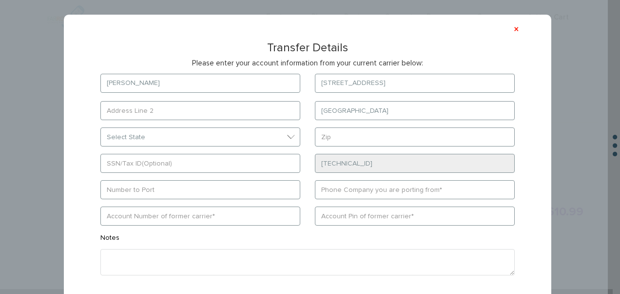
type input "[STREET_ADDRESS]"
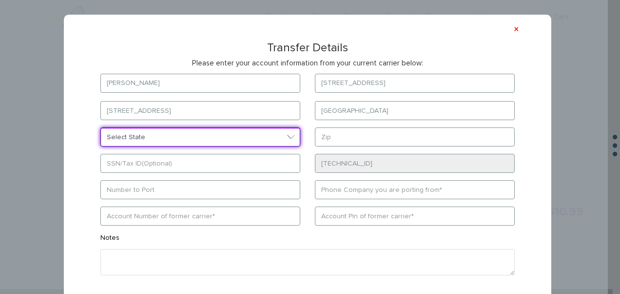
select select "NY"
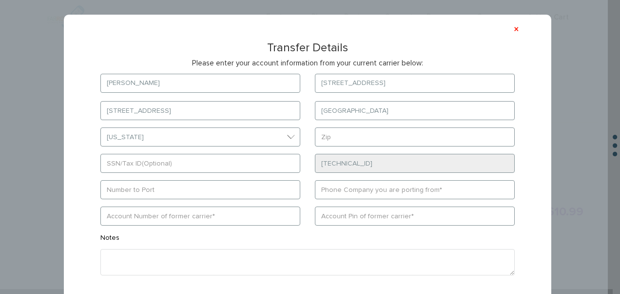
type input "11210"
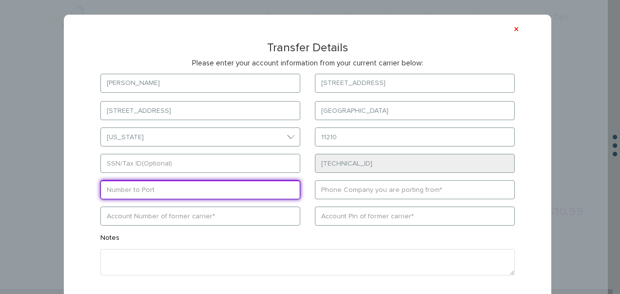
type input "9295497818"
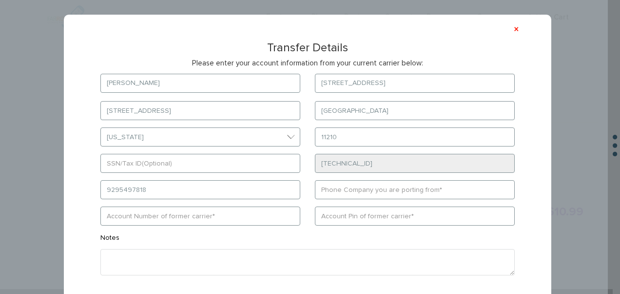
type input "wing"
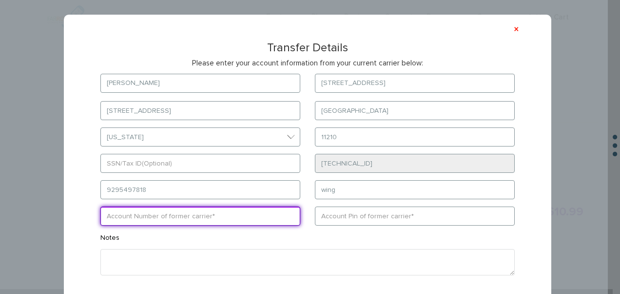
type input "13063"
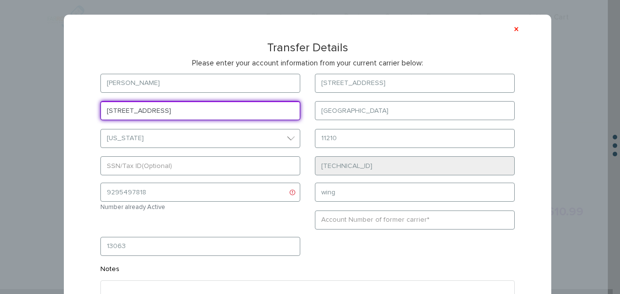
drag, startPoint x: 159, startPoint y: 104, endPoint x: 50, endPoint y: 92, distance: 110.4
click at [50, 92] on div "× Transfer Details Please enter your account information from your current carr…" at bounding box center [304, 147] width 608 height 294
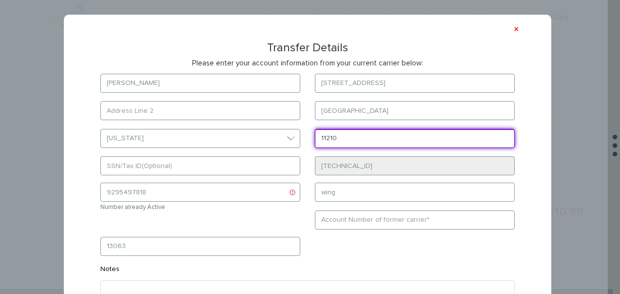
drag, startPoint x: 359, startPoint y: 140, endPoint x: 331, endPoint y: 138, distance: 28.4
click at [331, 138] on input "11210" at bounding box center [415, 138] width 200 height 19
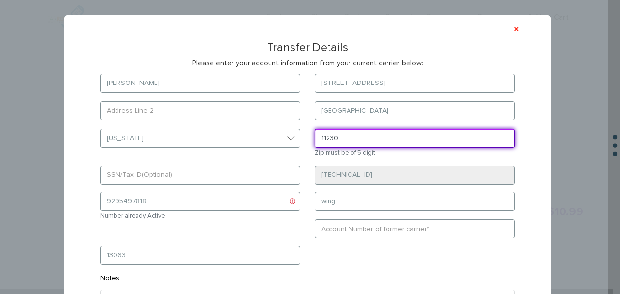
type input "11230"
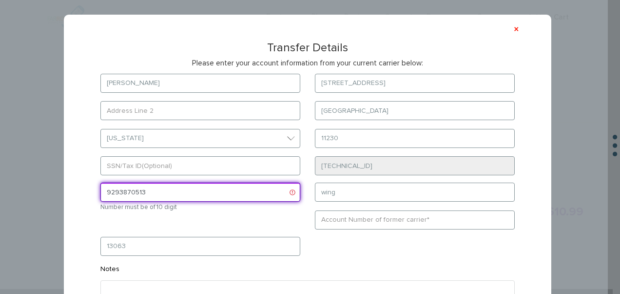
type input "9293870513"
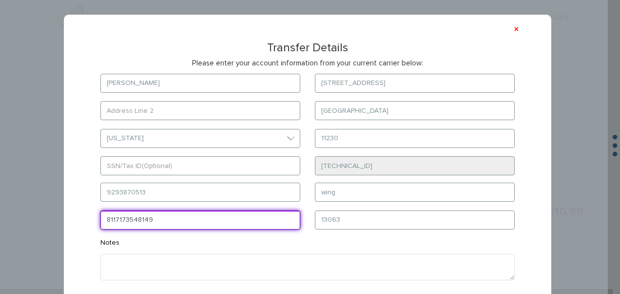
type input "8117173548149"
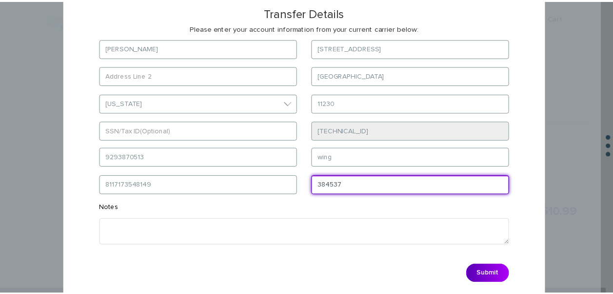
scroll to position [70, 0]
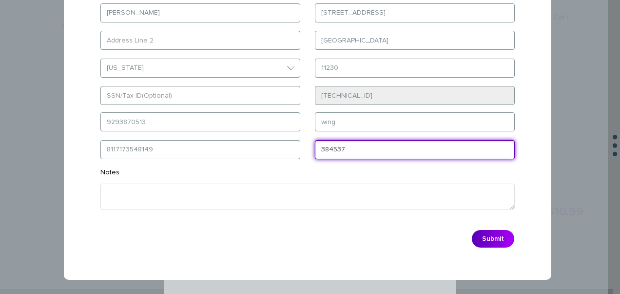
type input "384537"
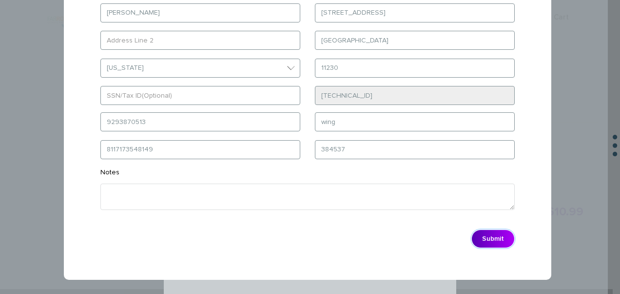
click at [488, 239] on button "Submit" at bounding box center [493, 238] width 43 height 19
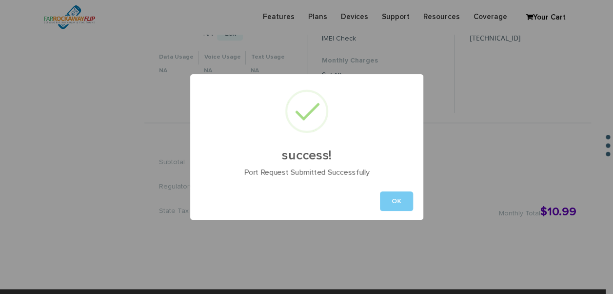
click at [393, 198] on button "OK" at bounding box center [396, 201] width 33 height 20
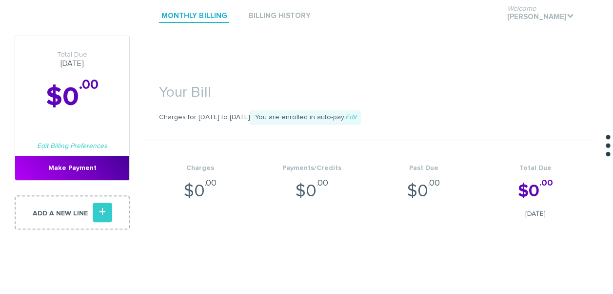
scroll to position [0, 0]
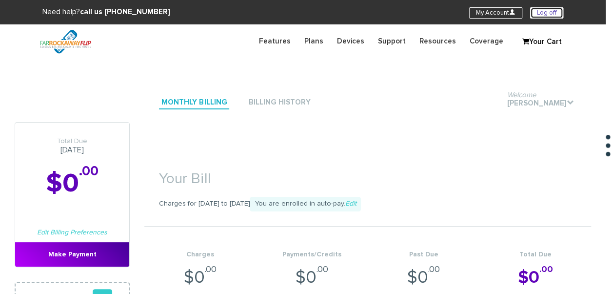
click at [549, 16] on link "Log off" at bounding box center [546, 12] width 33 height 11
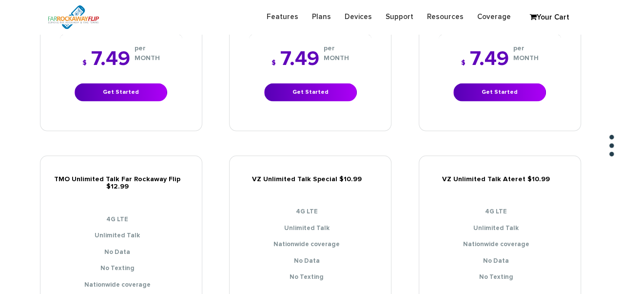
scroll to position [926, 0]
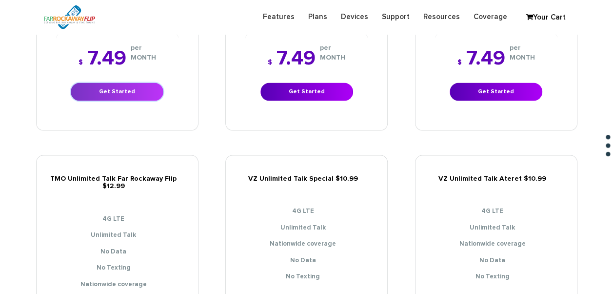
click at [137, 83] on link "Get Started" at bounding box center [117, 92] width 93 height 18
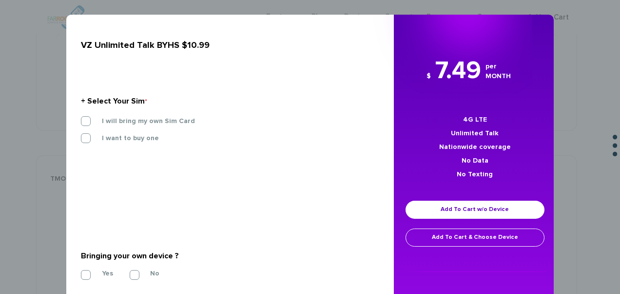
click at [116, 113] on section "+ Select Your Sim * I will bring my own Sim Card I want to buy one SIM STARTER …" at bounding box center [226, 122] width 291 height 106
click at [116, 118] on label "I will bring my own Sim Card" at bounding box center [141, 121] width 108 height 9
click at [81, 118] on input "I will bring my own Sim Card" at bounding box center [81, 118] width 0 height 0
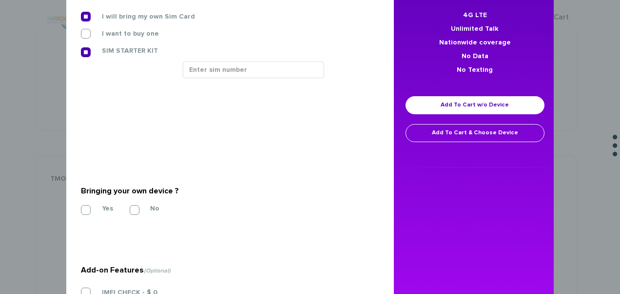
scroll to position [188, 0]
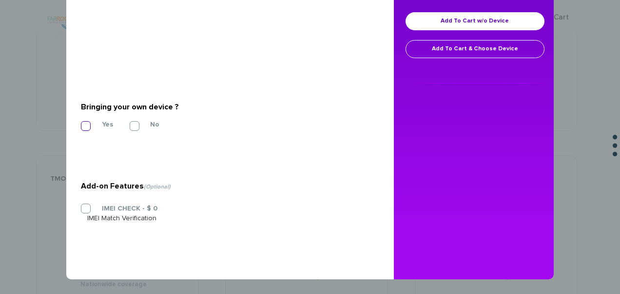
click at [90, 124] on label "Yes" at bounding box center [100, 124] width 26 height 9
click at [81, 123] on input "Yes" at bounding box center [81, 123] width 0 height 0
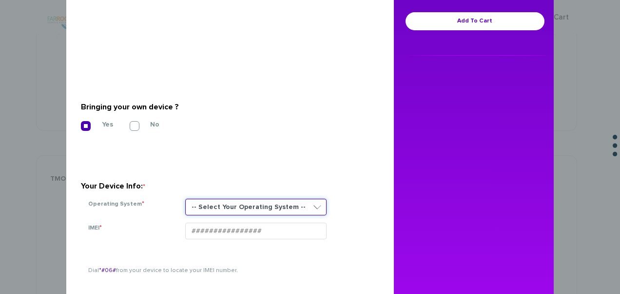
click at [234, 200] on select "-- Select Your Operating System -- ANDROID BLACKBERRY IOS NONE (BASIC PHONE) WI…" at bounding box center [255, 206] width 141 height 17
select select "NONE (BASIC PHONE)"
click at [185, 198] on select "-- Select Your Operating System -- ANDROID BLACKBERRY IOS NONE (BASIC PHONE) WI…" at bounding box center [255, 206] width 141 height 17
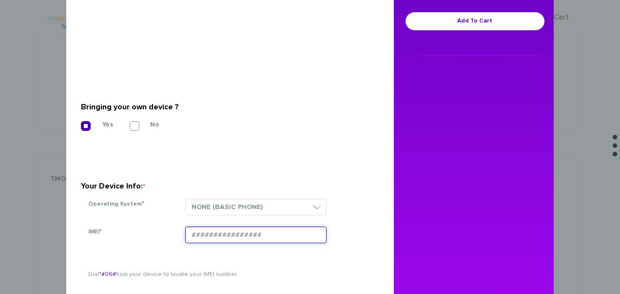
paste input "354834100301849"
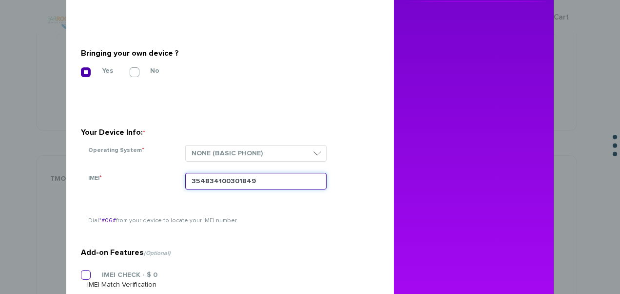
scroll to position [308, 0]
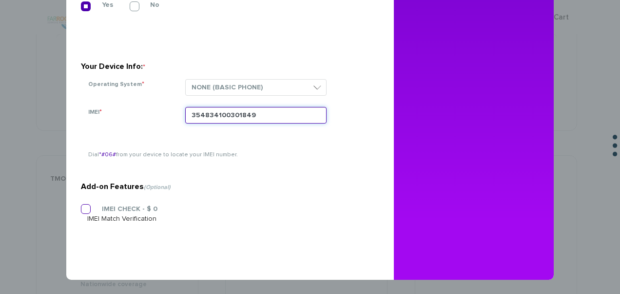
type input "354834100301849"
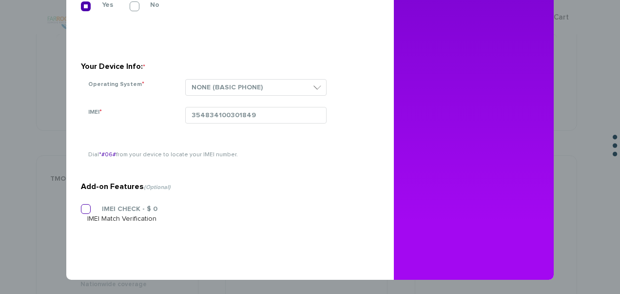
click at [89, 204] on section "Add-on Features (Optional) IMEI CHECK - $ 0 IMEI Match Verification" at bounding box center [226, 180] width 291 height 154
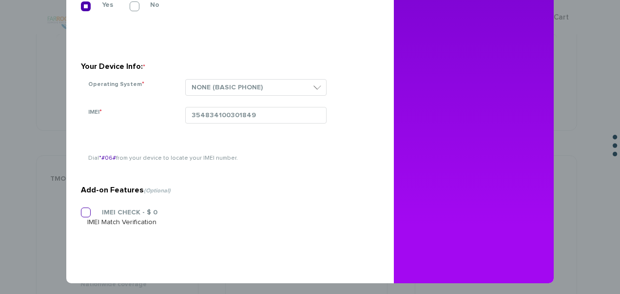
click at [87, 211] on label "IMEI CHECK - $ 0" at bounding box center [122, 212] width 70 height 9
click at [81, 209] on input "IMEI CHECK - $ 0" at bounding box center [81, 209] width 0 height 0
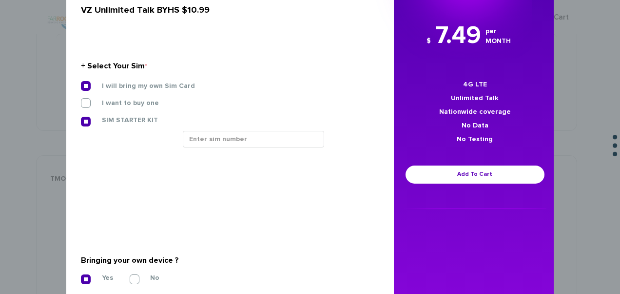
scroll to position [0, 0]
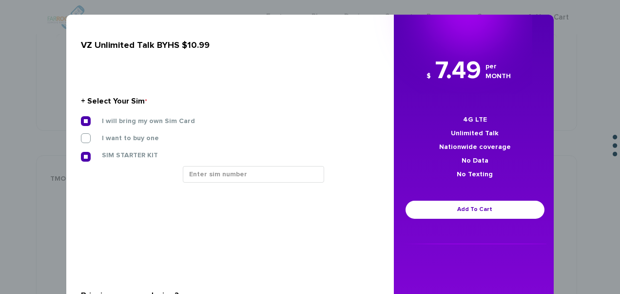
click at [262, 155] on div "SIM STARTER KIT" at bounding box center [227, 158] width 306 height 16
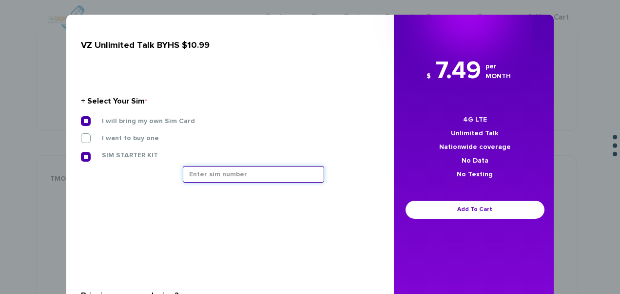
click at [253, 172] on input "text" at bounding box center [253, 174] width 141 height 17
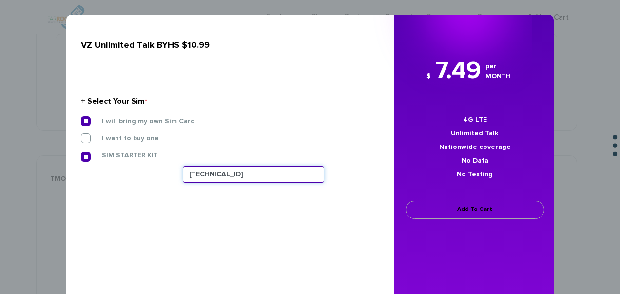
type input "[TECHNICAL_ID]"
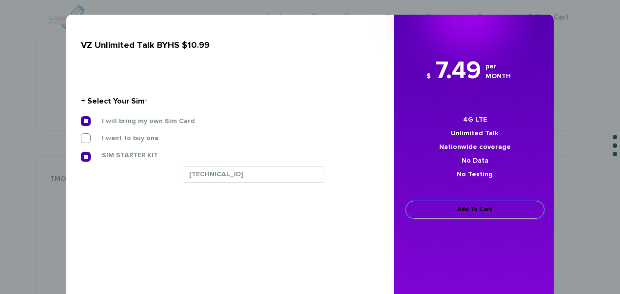
click at [436, 213] on link "Add To Cart" at bounding box center [475, 209] width 139 height 18
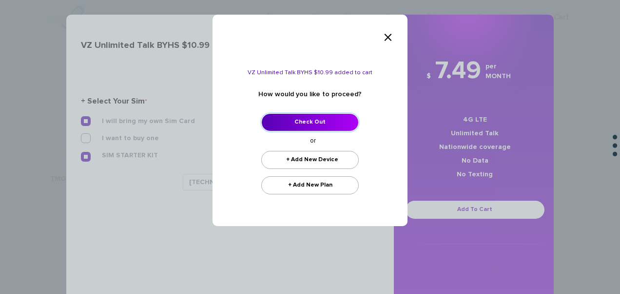
click at [343, 119] on link "Check Out" at bounding box center [310, 122] width 98 height 18
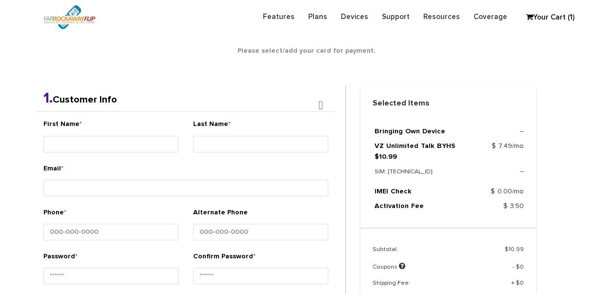
scroll to position [172, 0]
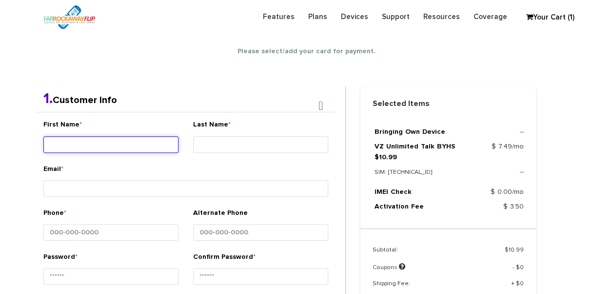
click at [153, 146] on input "First Name *" at bounding box center [110, 144] width 135 height 17
type input "[PERSON_NAME]"
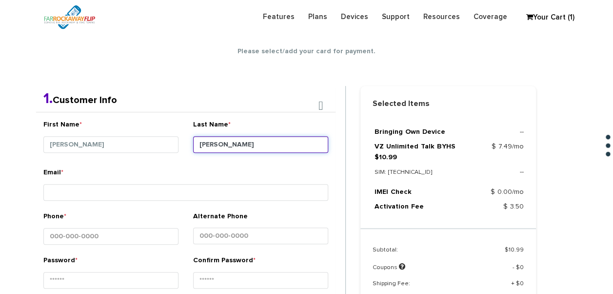
type input "[PERSON_NAME]"
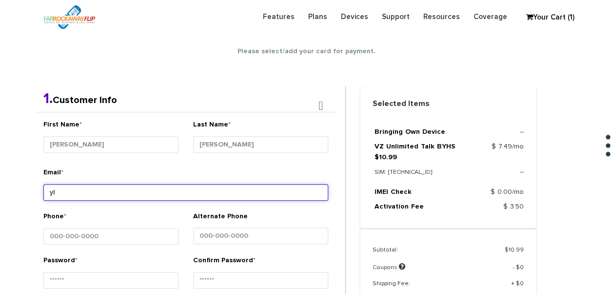
type input "y"
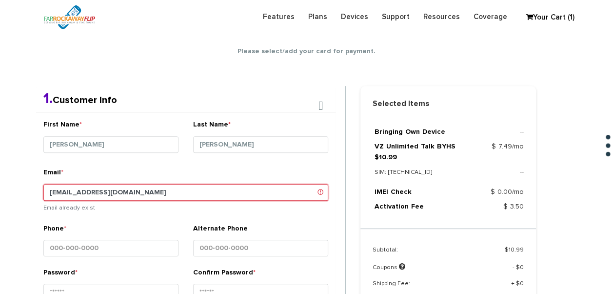
click at [85, 190] on input "tlieber61+81@gmail.com" at bounding box center [185, 192] width 285 height 17
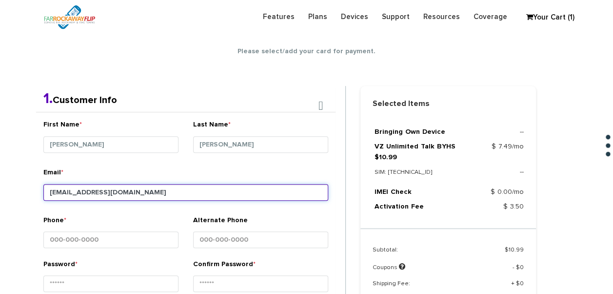
type input "tlieber61+83@gmail.com"
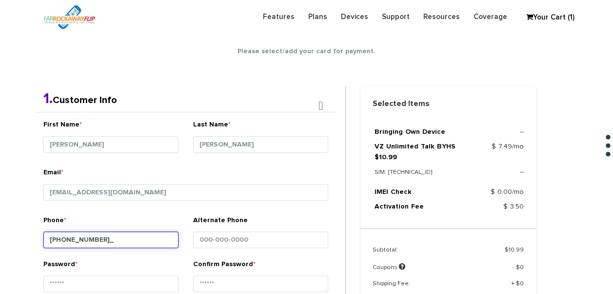
type input "347-539-9882"
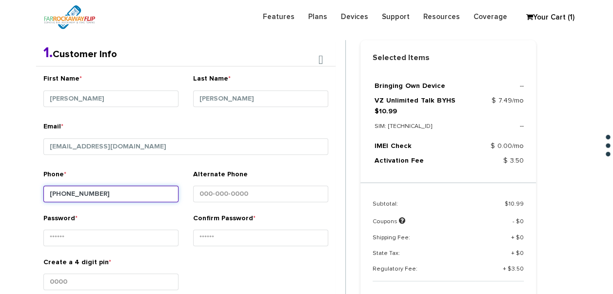
scroll to position [269, 0]
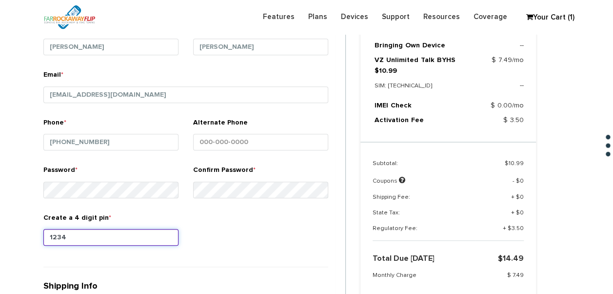
type input "1234"
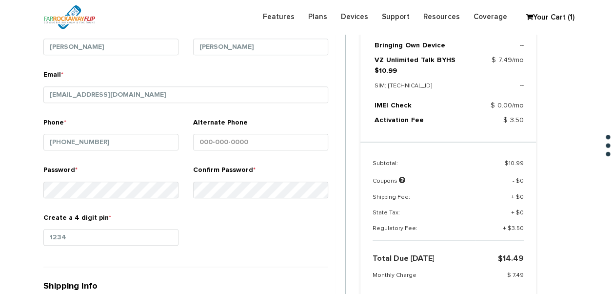
scroll to position [454, 0]
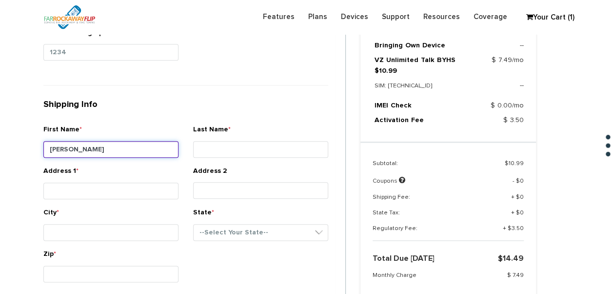
type input "[PERSON_NAME]"
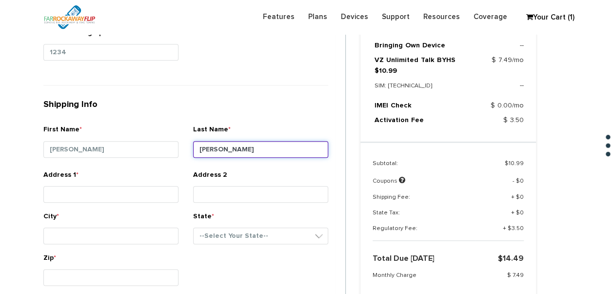
type input "[PERSON_NAME]"
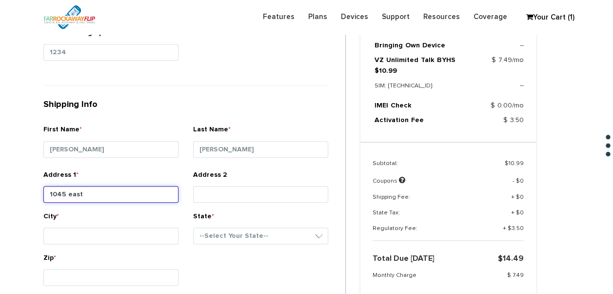
type input "1045 East 4th street"
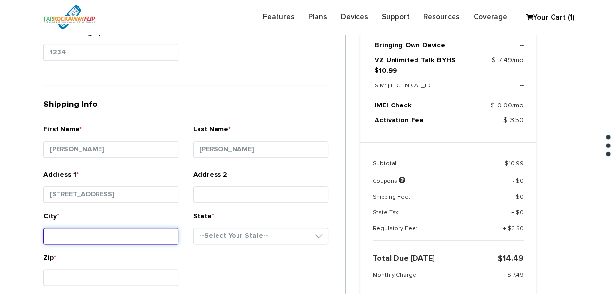
type input "brooklyn"
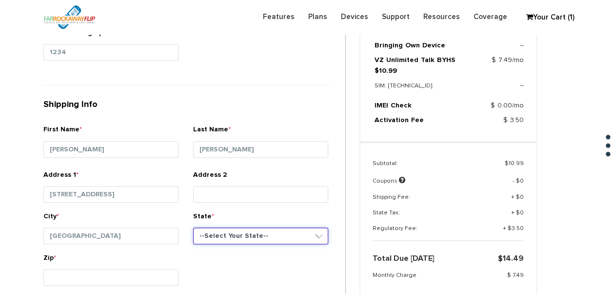
select select "NY"
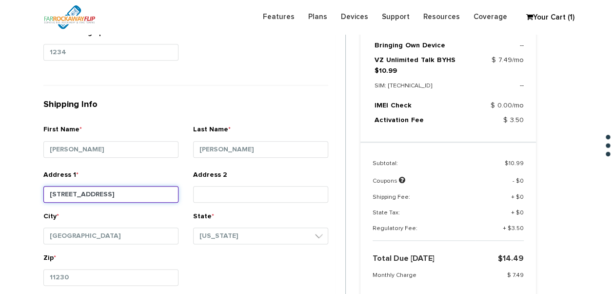
type input "11230"
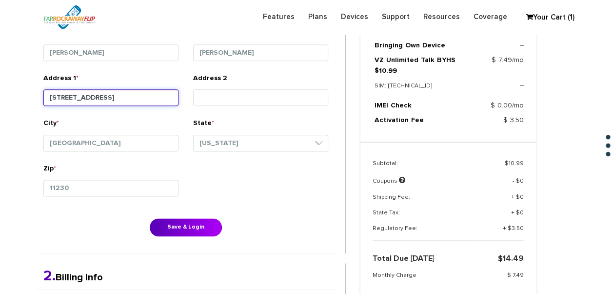
scroll to position [551, 0]
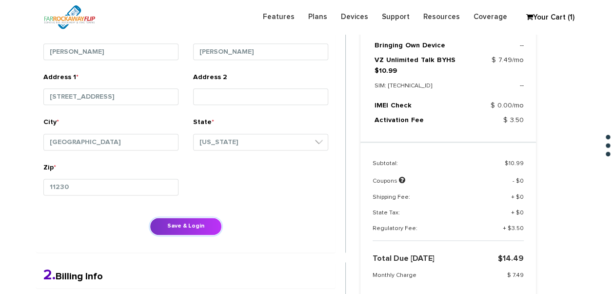
click at [174, 220] on button "Save & Login" at bounding box center [186, 226] width 72 height 18
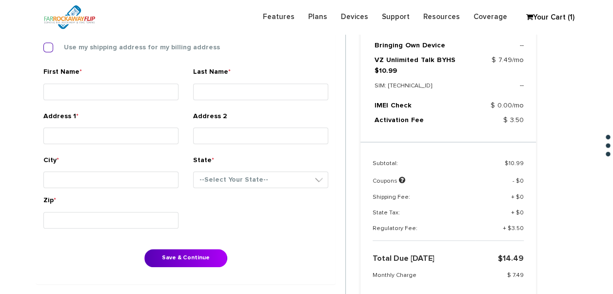
scroll to position [259, 0]
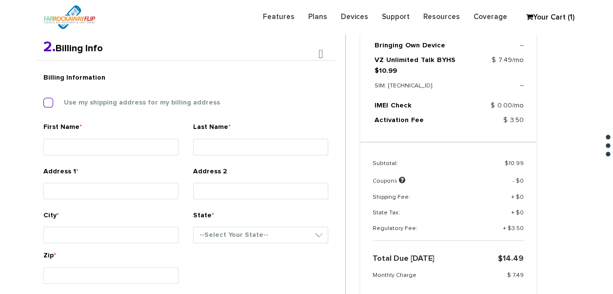
click at [81, 101] on label "Use my shipping address for my billing address" at bounding box center [134, 102] width 171 height 9
click at [43, 99] on input "Use my shipping address for my billing address" at bounding box center [43, 99] width 0 height 0
type input "[PERSON_NAME]"
type input "[STREET_ADDRESS]"
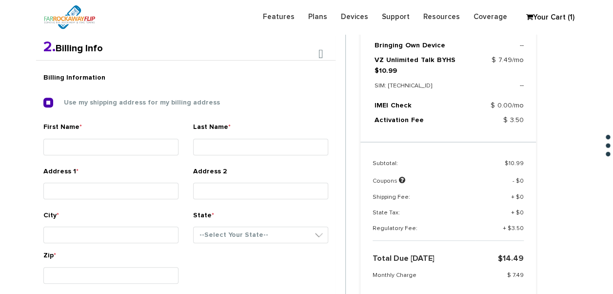
type input "[GEOGRAPHIC_DATA]"
select select "NY"
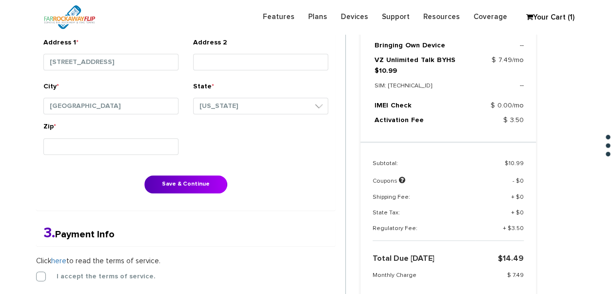
scroll to position [405, 0]
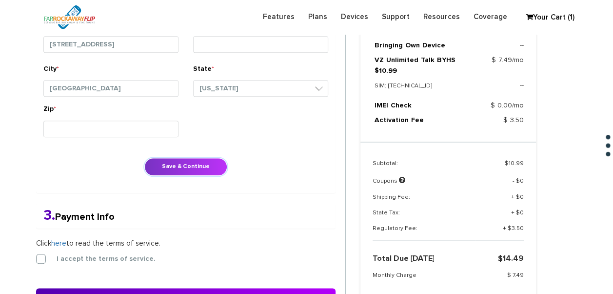
click at [157, 160] on button "Save & Continue" at bounding box center [185, 166] width 83 height 18
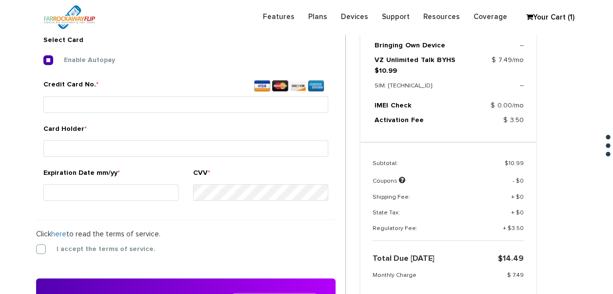
click at [42, 246] on label "I accept the terms of service." at bounding box center [99, 248] width 114 height 9
click at [36, 246] on input "I accept the terms of service." at bounding box center [36, 246] width 0 height 0
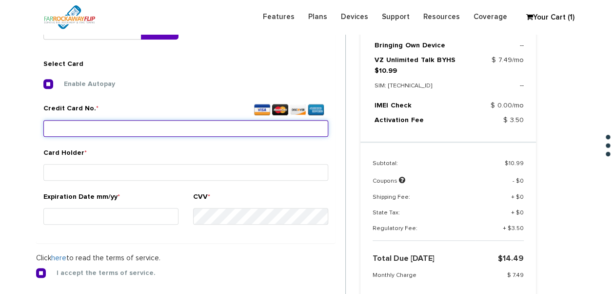
click at [101, 130] on input "Credit Card No. *" at bounding box center [185, 128] width 285 height 17
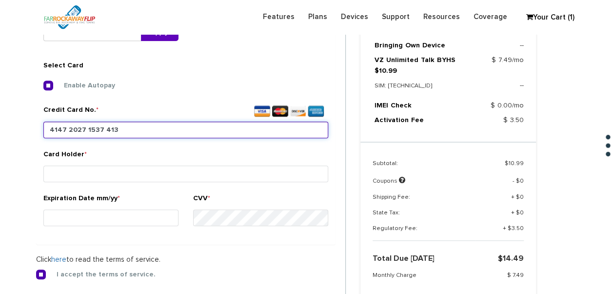
type input "[CREDIT_CARD_NUMBER]"
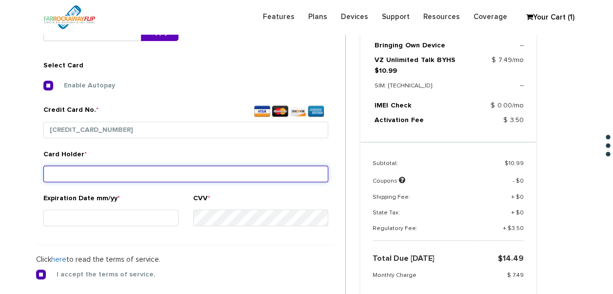
click at [128, 173] on input "Card Holder *" at bounding box center [185, 173] width 285 height 17
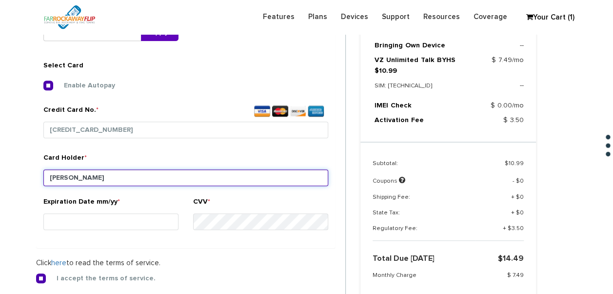
type input "[PERSON_NAME]"
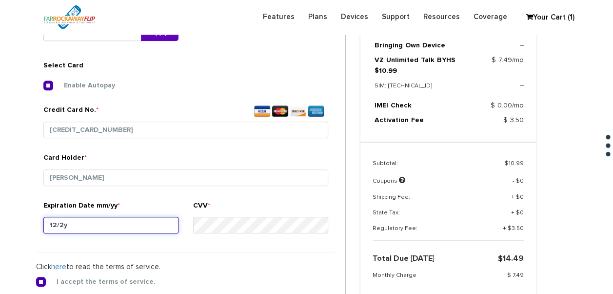
type input "12/29"
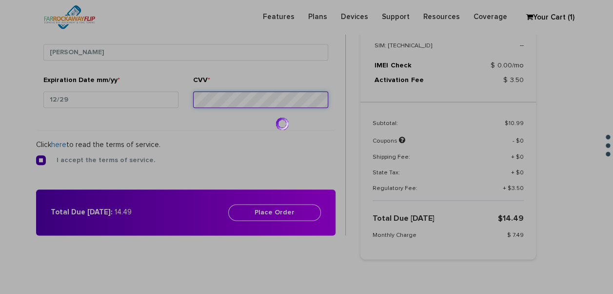
scroll to position [509, 0]
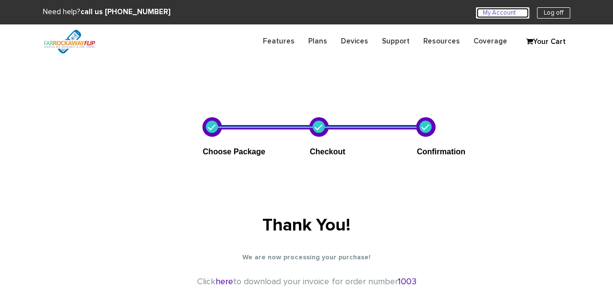
click at [504, 12] on link "My Account U" at bounding box center [502, 12] width 53 height 11
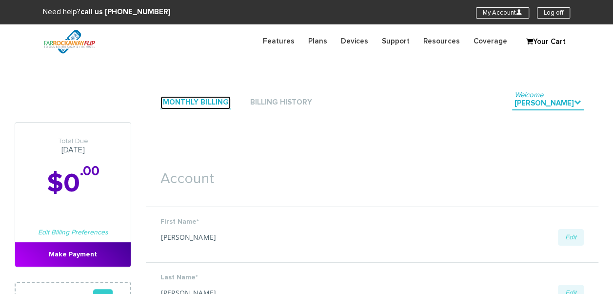
click at [203, 106] on link "Monthly Billing" at bounding box center [195, 102] width 70 height 13
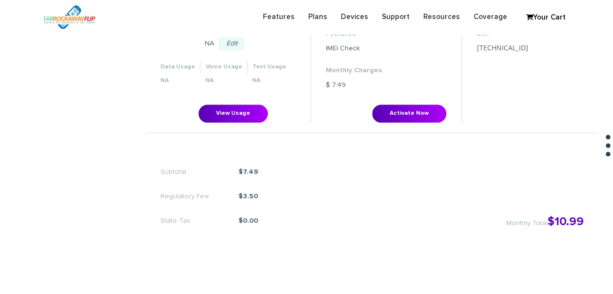
scroll to position [439, 0]
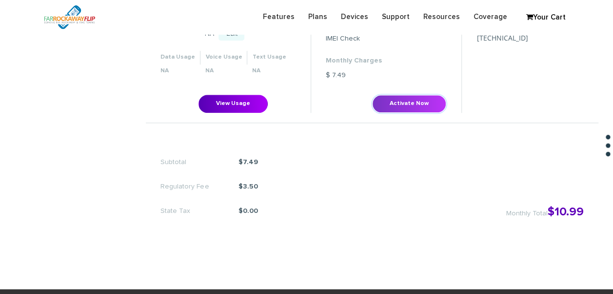
click at [392, 102] on button "Activate Now" at bounding box center [409, 104] width 74 height 18
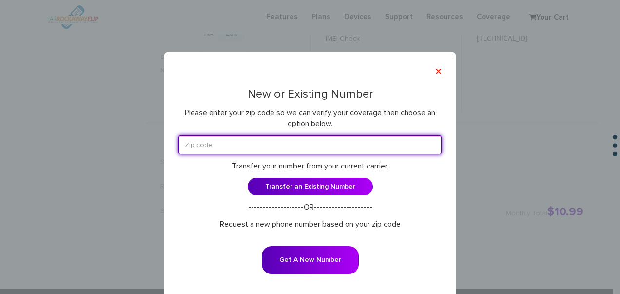
click at [254, 151] on input "text" at bounding box center [309, 144] width 263 height 19
type input "11230"
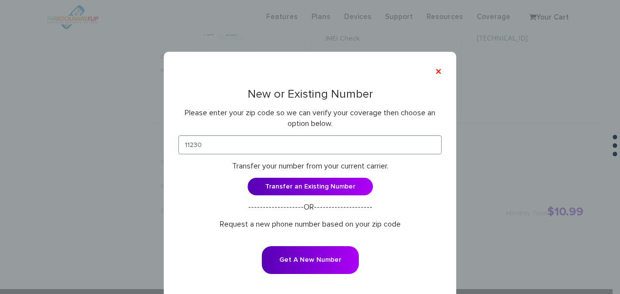
click at [322, 245] on form "11230 Transfer your number from your current carrier. Transfer an Existing Numb…" at bounding box center [309, 211] width 263 height 152
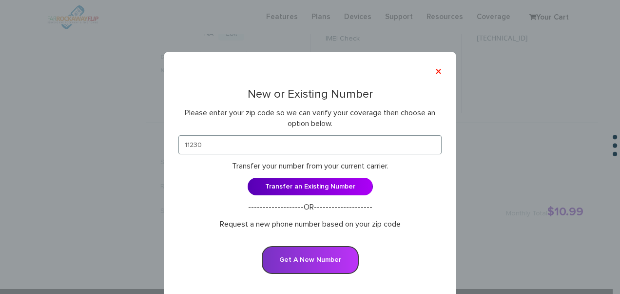
click at [324, 257] on button "Get A New Number" at bounding box center [310, 260] width 97 height 28
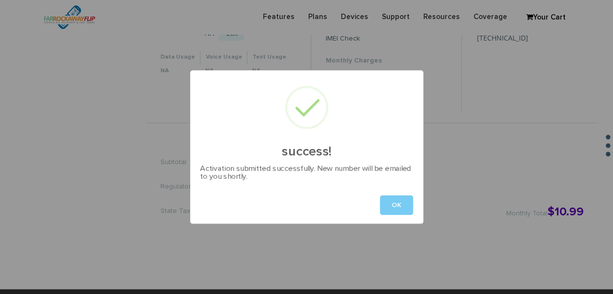
click at [390, 204] on button "OK" at bounding box center [396, 205] width 33 height 20
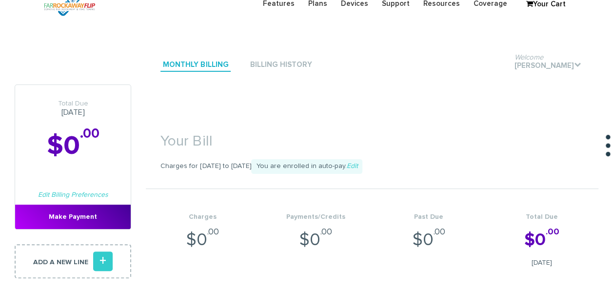
scroll to position [0, 0]
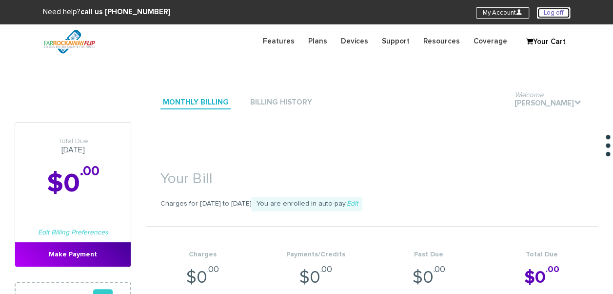
click at [554, 10] on link "Log off" at bounding box center [553, 12] width 33 height 11
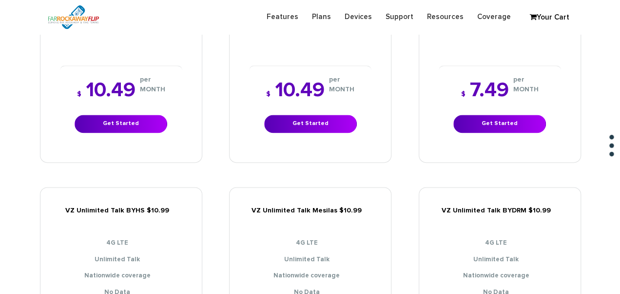
scroll to position [731, 0]
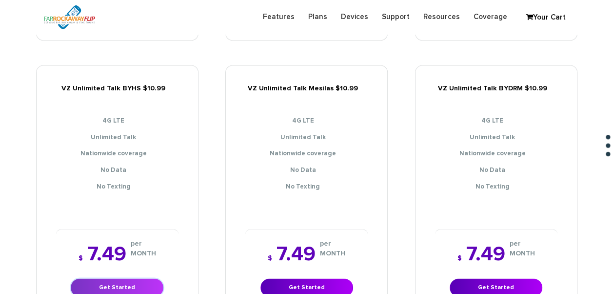
click at [149, 278] on link "Get Started" at bounding box center [117, 287] width 93 height 18
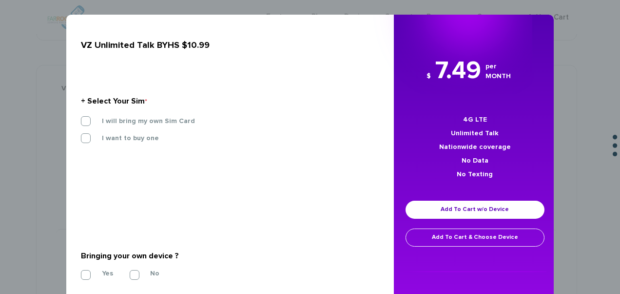
click at [130, 120] on label "I will bring my own Sim Card" at bounding box center [141, 121] width 108 height 9
click at [81, 118] on input "I will bring my own Sim Card" at bounding box center [81, 118] width 0 height 0
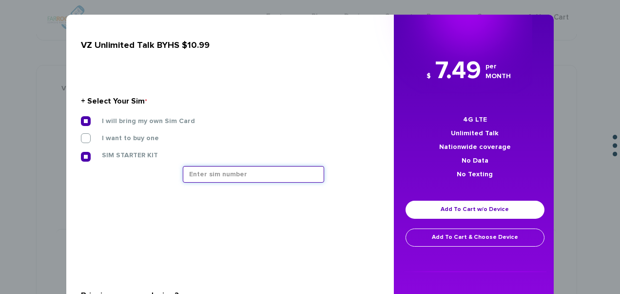
click at [222, 172] on input "text" at bounding box center [253, 174] width 141 height 17
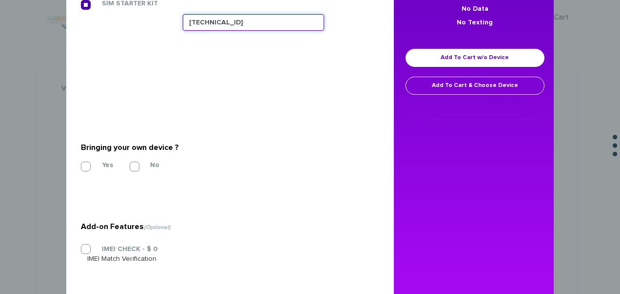
scroll to position [143, 0]
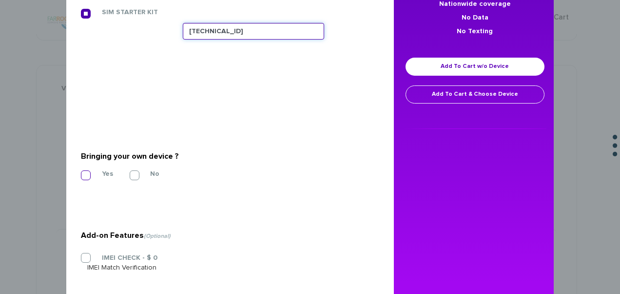
type input "[TECHNICAL_ID]"
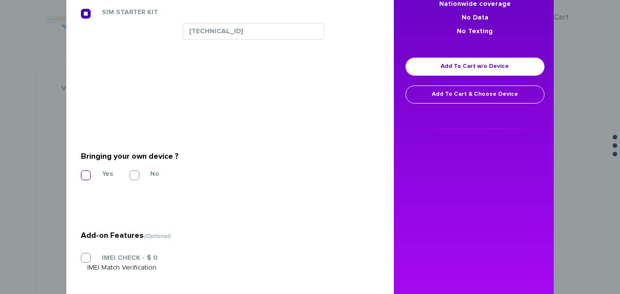
click at [96, 174] on label "Yes" at bounding box center [100, 173] width 26 height 9
click at [81, 172] on input "Yes" at bounding box center [81, 172] width 0 height 0
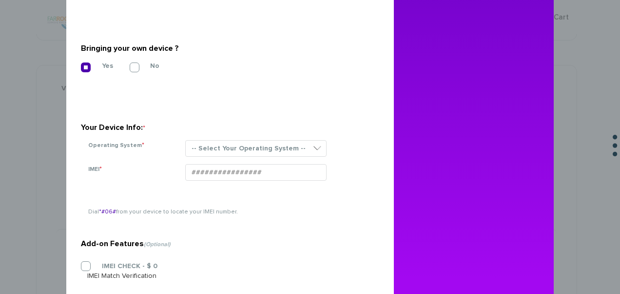
scroll to position [308, 0]
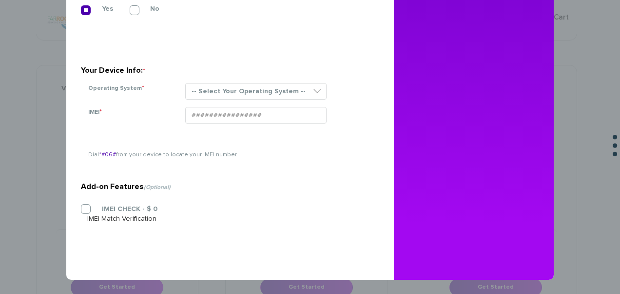
click at [247, 77] on div "Your Device Info: *" at bounding box center [226, 70] width 291 height 16
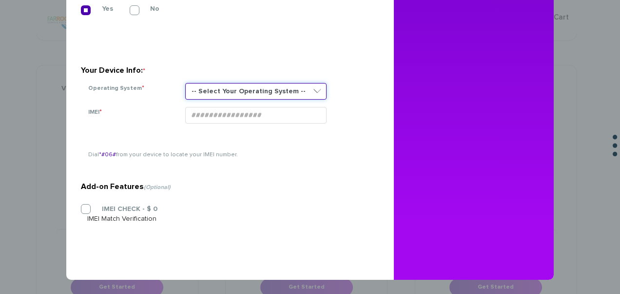
click at [241, 88] on select "-- Select Your Operating System -- ANDROID BLACKBERRY IOS NONE (BASIC PHONE) WI…" at bounding box center [255, 91] width 141 height 17
select select "NONE (BASIC PHONE)"
click at [185, 83] on select "-- Select Your Operating System -- ANDROID BLACKBERRY IOS NONE (BASIC PHONE) WI…" at bounding box center [255, 91] width 141 height 17
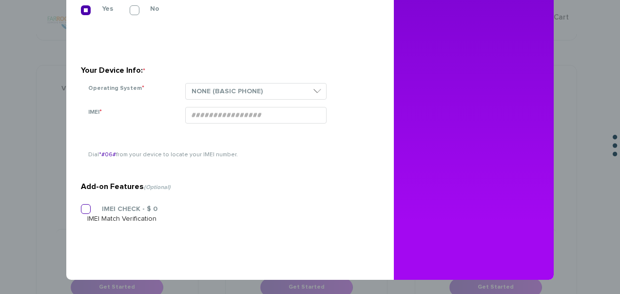
click at [126, 207] on label "IMEI CHECK - $ 0" at bounding box center [122, 208] width 70 height 9
click at [81, 206] on input "IMEI CHECK - $ 0" at bounding box center [81, 206] width 0 height 0
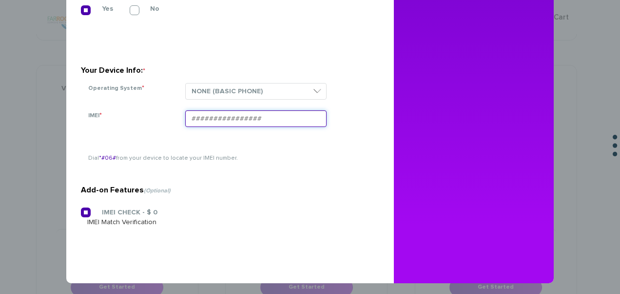
paste input "354834100631419"
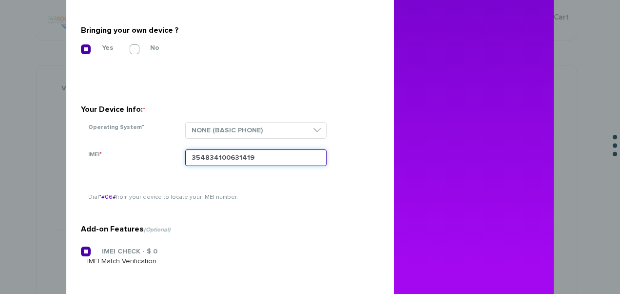
scroll to position [210, 0]
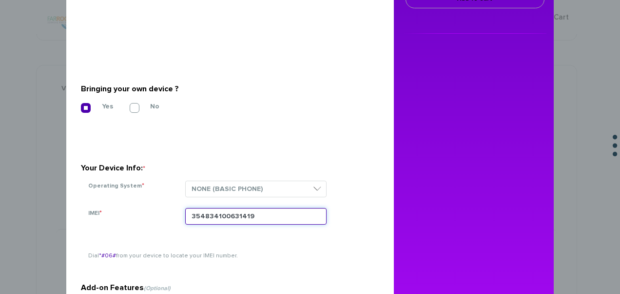
type input "354834100631419"
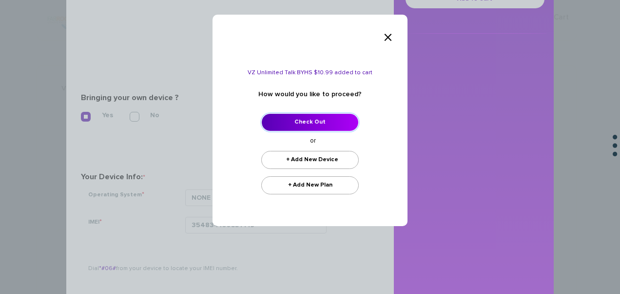
click at [316, 126] on link "Check Out" at bounding box center [310, 122] width 98 height 18
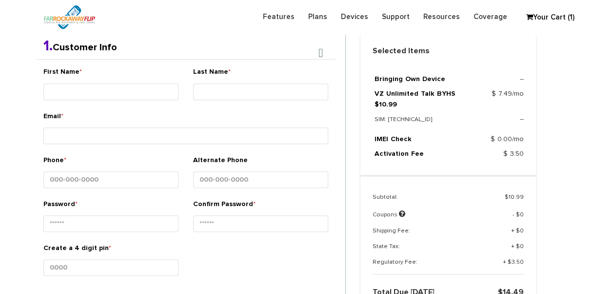
click at [88, 79] on div "First Name *" at bounding box center [110, 85] width 135 height 37
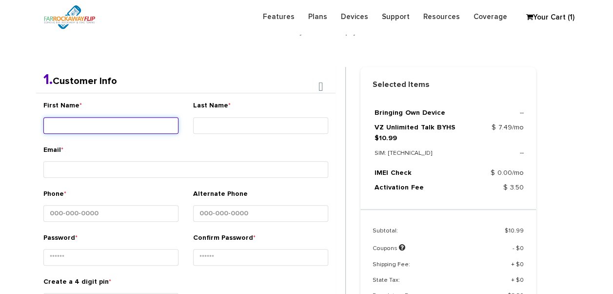
click at [97, 117] on input "First Name *" at bounding box center [110, 125] width 135 height 17
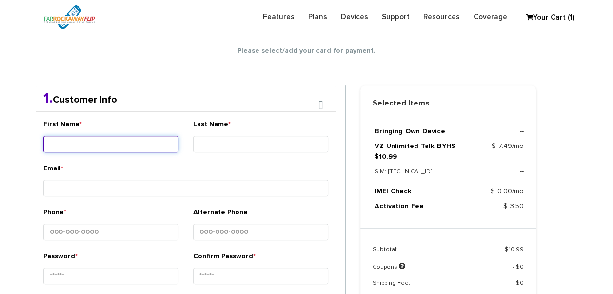
scroll to position [172, 0]
type input "[PERSON_NAME]"
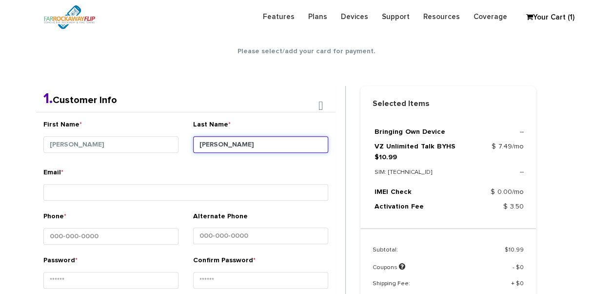
type input "[PERSON_NAME]"
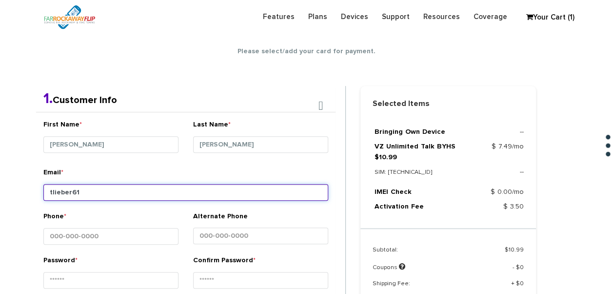
click at [125, 197] on input "tlieber61" at bounding box center [185, 192] width 285 height 17
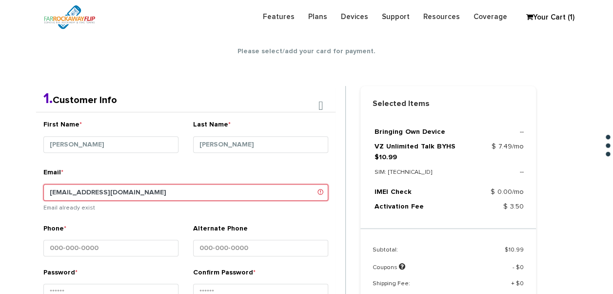
click at [87, 185] on input "tlieber61+83@gmail.com" at bounding box center [185, 192] width 285 height 17
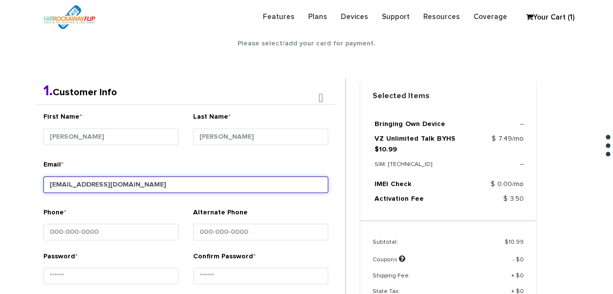
scroll to position [269, 0]
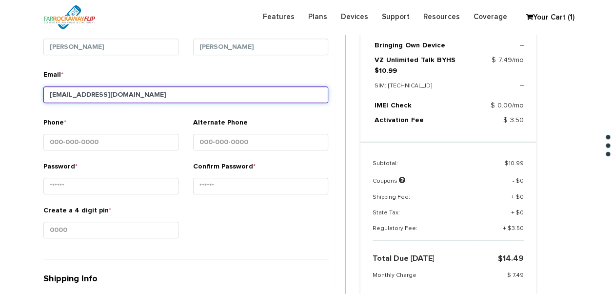
type input "[EMAIL_ADDRESS][DOMAIN_NAME]"
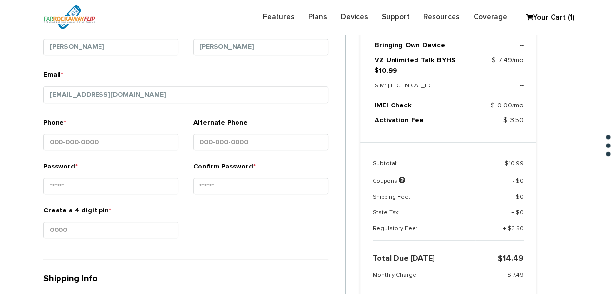
click at [117, 152] on small at bounding box center [110, 153] width 135 height 2
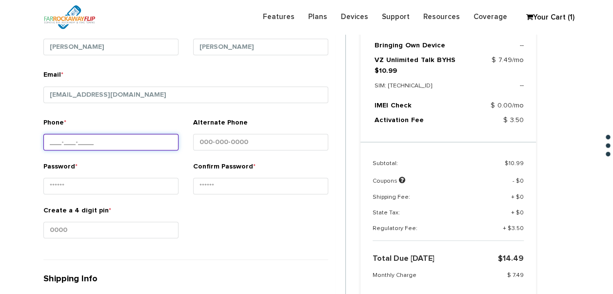
click at [120, 139] on input "Phone *" at bounding box center [110, 142] width 135 height 17
type input "718-253-2804"
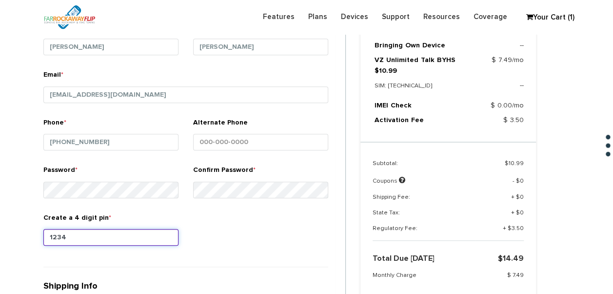
type input "1234"
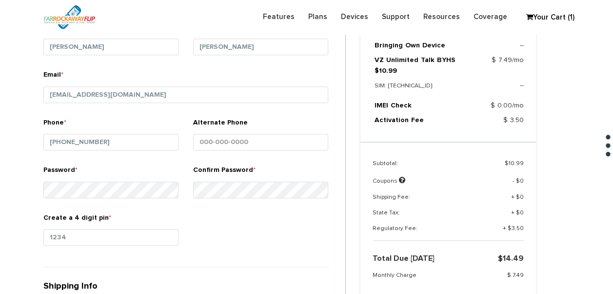
scroll to position [454, 0]
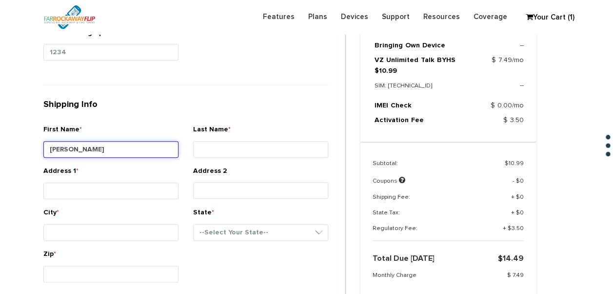
type input "leah"
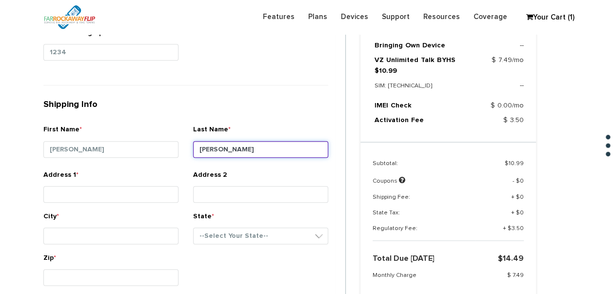
type input "[PERSON_NAME]"
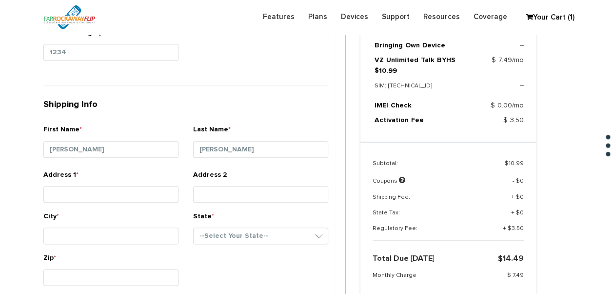
click at [158, 183] on div "Address 1 *" at bounding box center [110, 188] width 135 height 37
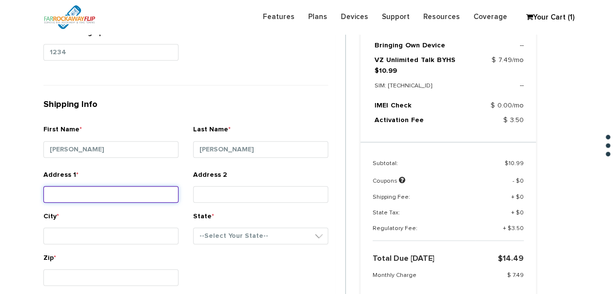
click at [158, 186] on input "Address 1 *" at bounding box center [110, 194] width 135 height 17
type input "[STREET_ADDRESS]"
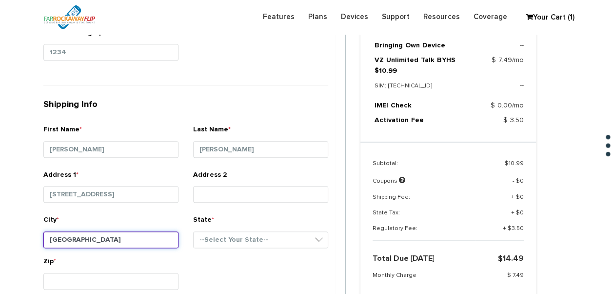
type input "[GEOGRAPHIC_DATA]"
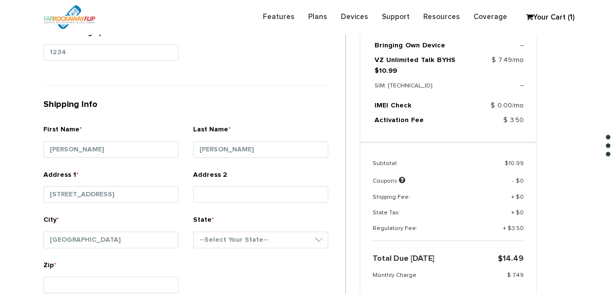
scroll to position [624, 0]
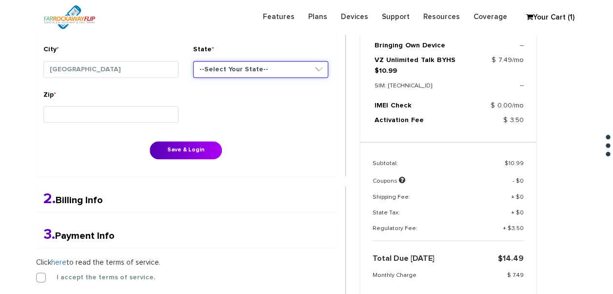
click at [256, 70] on select "--Select Your State-- District of Columbia Alabama Alaska Arizona Arkansas Cali…" at bounding box center [260, 69] width 135 height 17
select select "NY"
click at [193, 61] on select "--Select Your State-- District of Columbia Alabama Alaska Arizona Arkansas Cali…" at bounding box center [260, 69] width 135 height 17
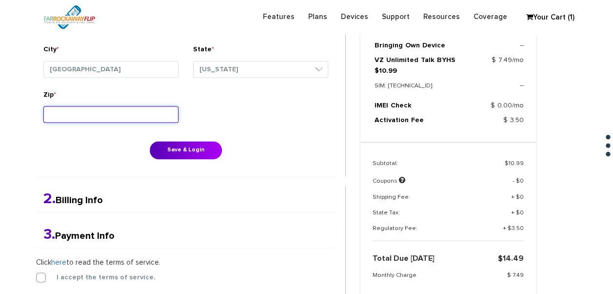
click at [133, 108] on input "Zip *" at bounding box center [110, 114] width 135 height 17
type input "11230"
click at [150, 141] on button "Save & Login" at bounding box center [186, 150] width 72 height 18
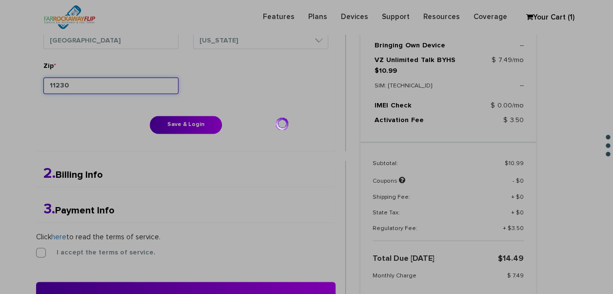
scroll to position [673, 0]
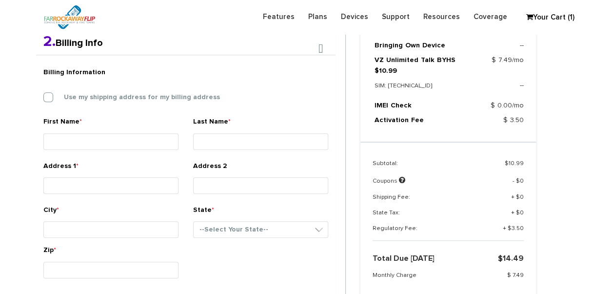
scroll to position [253, 0]
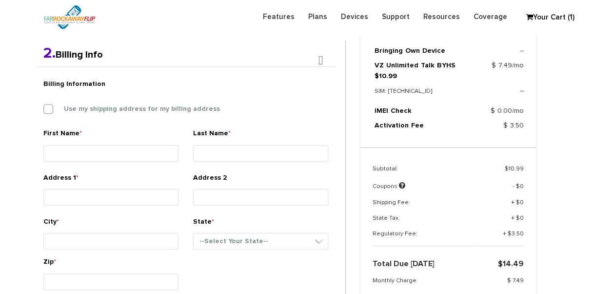
click at [162, 117] on div "Billing Information Use my shipping address for my billing address" at bounding box center [185, 101] width 299 height 54
click at [158, 113] on div "Use my shipping address for my billing address" at bounding box center [185, 109] width 285 height 10
click at [153, 106] on label "Use my shipping address for my billing address" at bounding box center [134, 108] width 171 height 9
click at [43, 106] on input "Use my shipping address for my billing address" at bounding box center [43, 106] width 0 height 0
type input "[PERSON_NAME]"
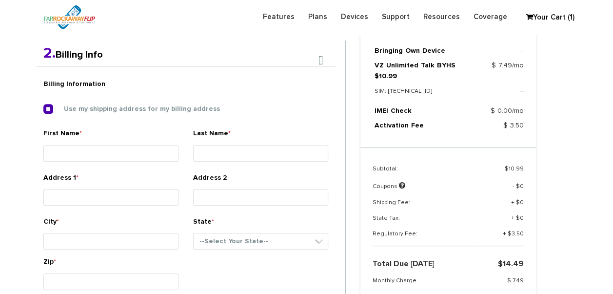
type input "[PERSON_NAME]"
type input "[STREET_ADDRESS]"
type input "[GEOGRAPHIC_DATA]"
select select "NY"
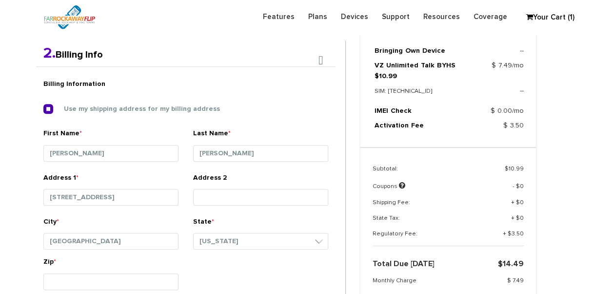
scroll to position [399, 0]
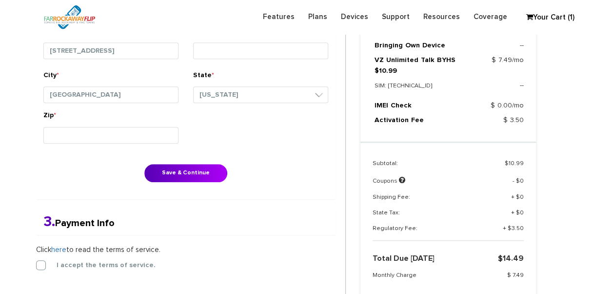
click at [199, 161] on div "Billing Information Use my shipping address for my billing address First Name *…" at bounding box center [185, 59] width 299 height 279
click at [200, 173] on button "Save & Continue" at bounding box center [185, 173] width 83 height 18
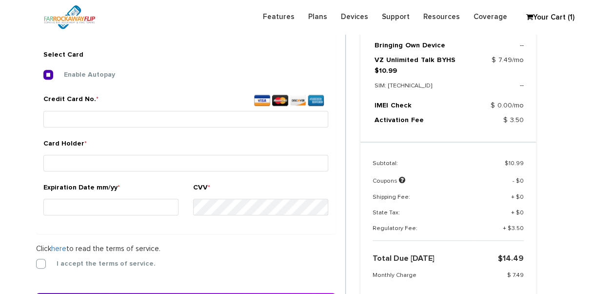
click at [33, 259] on div "1. Shipping Info First Name * [PERSON_NAME] Last Name * [PERSON_NAME] Address […" at bounding box center [191, 123] width 324 height 479
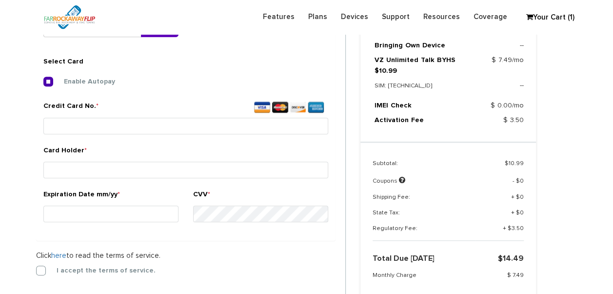
click at [44, 273] on form "2. Billing Info Billing Information Use my shipping address for my billing addr…" at bounding box center [191, 135] width 310 height 419
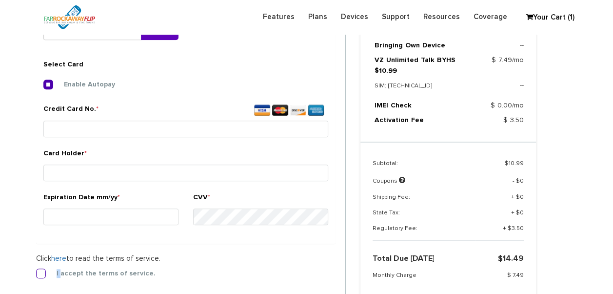
click at [43, 273] on label "I accept the terms of service." at bounding box center [99, 273] width 114 height 9
click at [36, 270] on input "I accept the terms of service." at bounding box center [36, 270] width 0 height 0
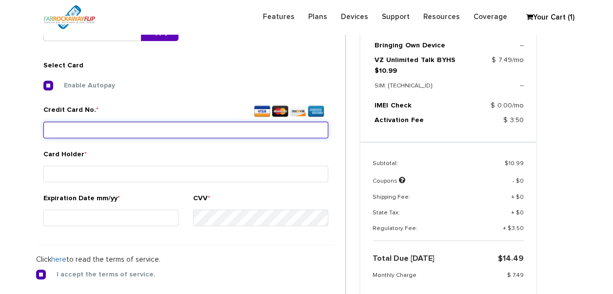
drag, startPoint x: 43, startPoint y: 274, endPoint x: 103, endPoint y: 123, distance: 162.0
click at [103, 123] on input "Credit Card No. *" at bounding box center [185, 129] width 285 height 17
type input "[CREDIT_CARD_NUMBER]"
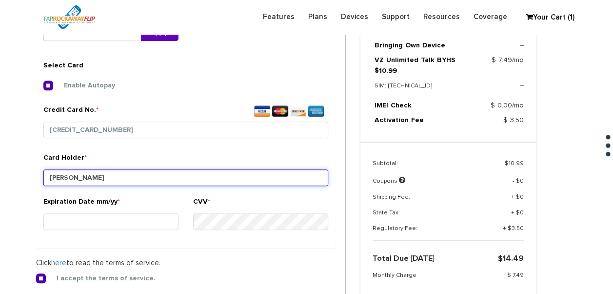
type input "[PERSON_NAME]"
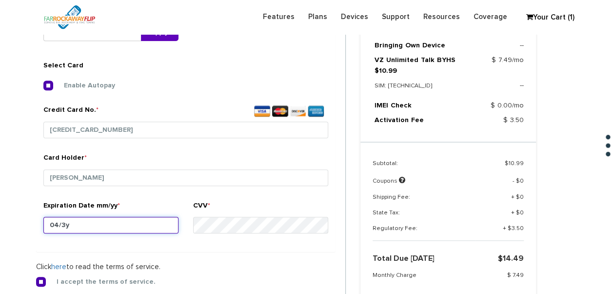
type input "04/30"
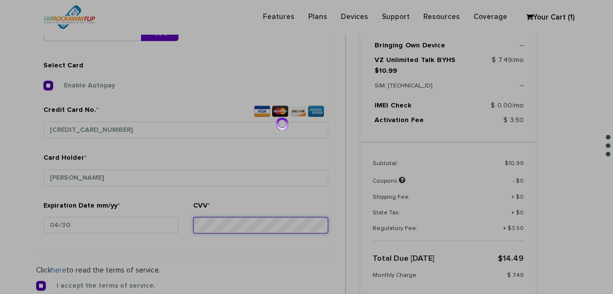
scroll to position [445, 0]
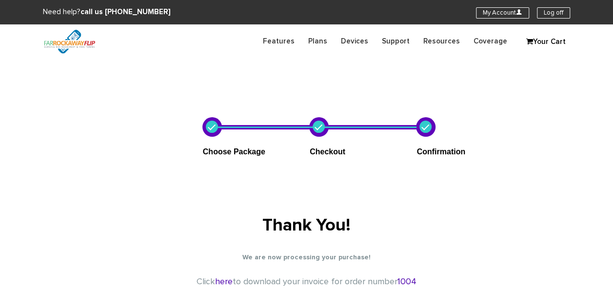
click at [500, 6] on section "Need help? call us [PHONE_NUMBER] My Account U Log off" at bounding box center [306, 12] width 613 height 24
click at [498, 10] on link "My Account U" at bounding box center [502, 12] width 53 height 11
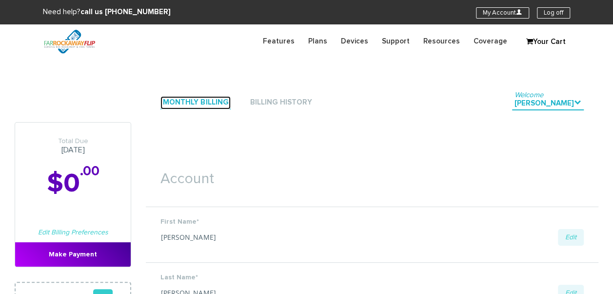
click at [211, 97] on link "Monthly Billing" at bounding box center [195, 102] width 70 height 13
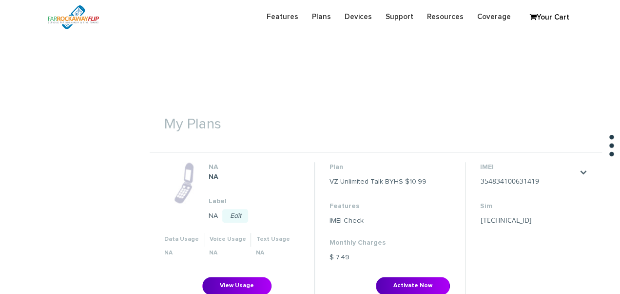
scroll to position [341, 0]
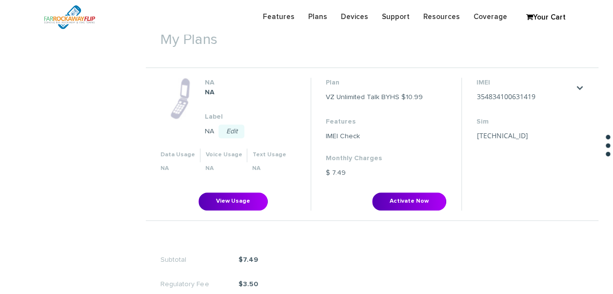
click at [396, 190] on li "Plan VZ Unlimited Talk BYHS $10.99 Features IMEI Check Monthly Charges $ 7.49 A…" at bounding box center [386, 144] width 151 height 132
click at [398, 192] on button "Activate Now" at bounding box center [409, 201] width 74 height 18
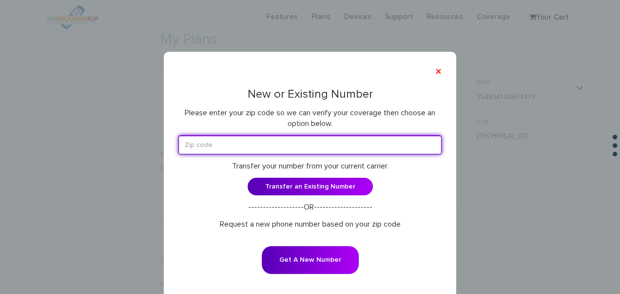
click at [294, 147] on input "text" at bounding box center [309, 144] width 263 height 19
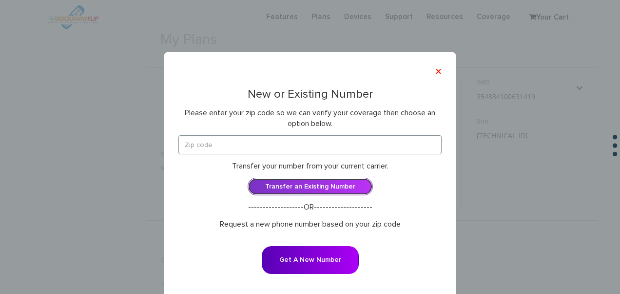
click at [357, 181] on link "Transfer an Existing Number" at bounding box center [310, 186] width 125 height 18
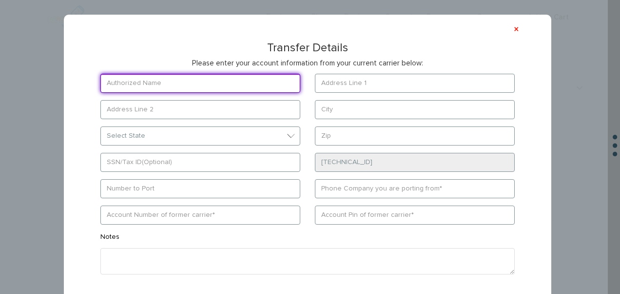
click at [207, 85] on input "text" at bounding box center [200, 83] width 200 height 19
type input "[PERSON_NAME]"
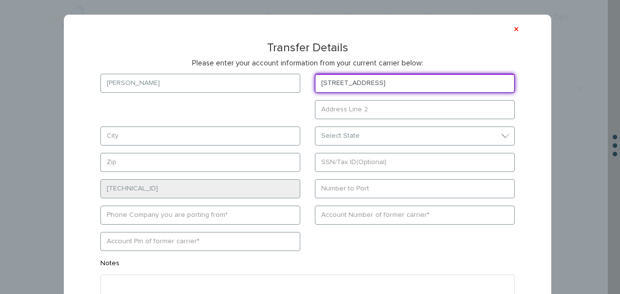
type input "[STREET_ADDRESS]"
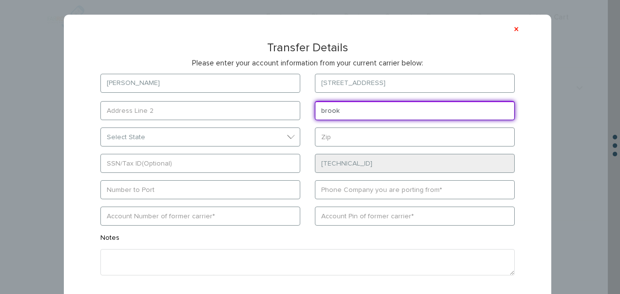
type input "[GEOGRAPHIC_DATA]"
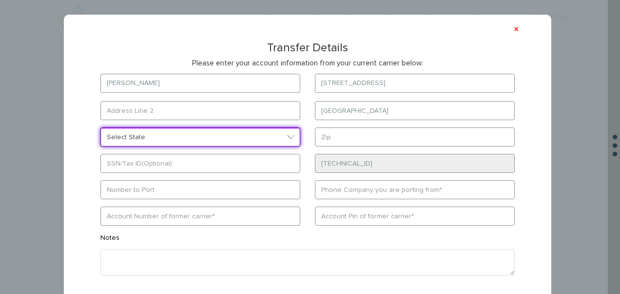
select select "NY"
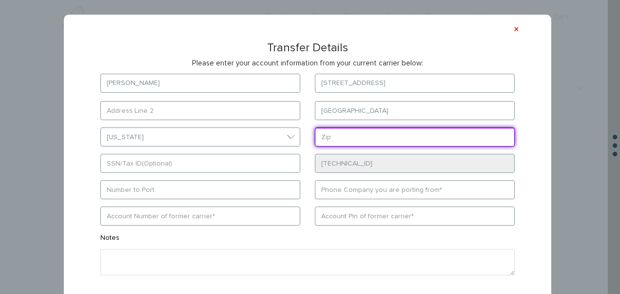
type input "11230"
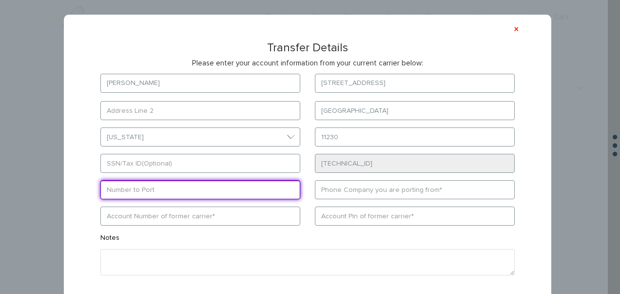
type input "9293870513"
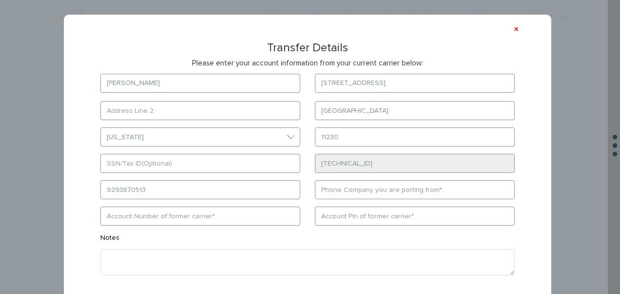
type input "wing"
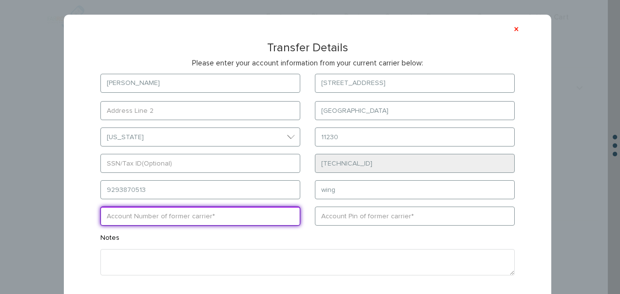
type input "8117173548149"
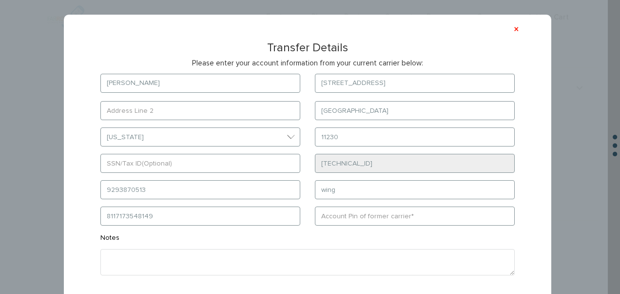
type input "384537"
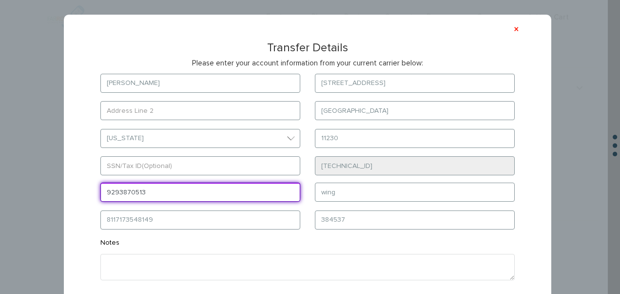
drag, startPoint x: 225, startPoint y: 195, endPoint x: 126, endPoint y: 184, distance: 100.0
click at [126, 184] on input "9293870513" at bounding box center [200, 191] width 200 height 19
type input "9"
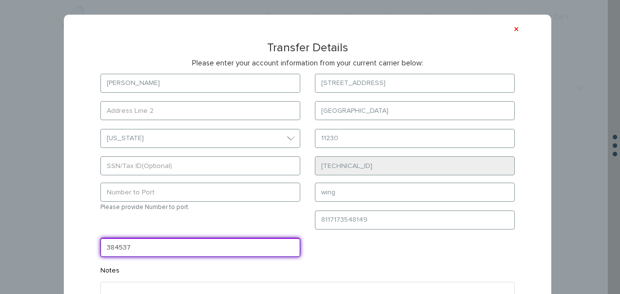
drag, startPoint x: 250, startPoint y: 245, endPoint x: 64, endPoint y: 259, distance: 186.4
click at [64, 259] on div "× Transfer Details Please enter your account information from your current carr…" at bounding box center [308, 196] width 488 height 363
type input "359908108250839"
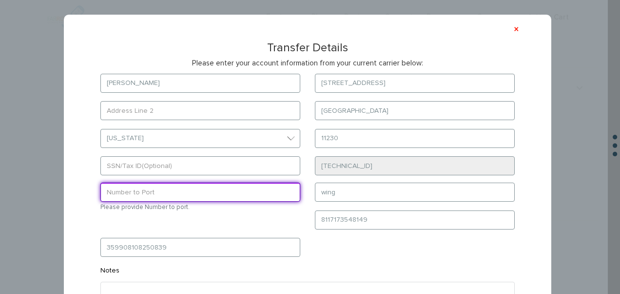
click at [173, 193] on input "text" at bounding box center [200, 191] width 200 height 19
click at [182, 193] on input "text" at bounding box center [200, 191] width 200 height 19
type input "9294751286"
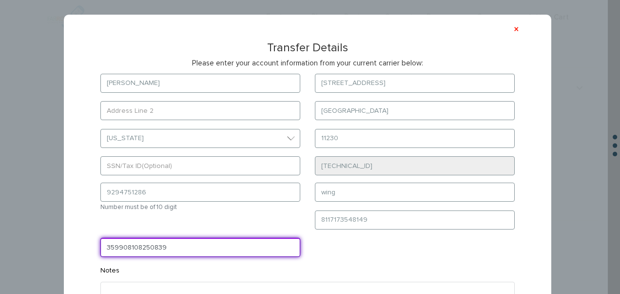
click at [237, 238] on form "schwartz 1147 east 14th st brooklyn Select State District of Columbia Alabama A…" at bounding box center [308, 212] width 444 height 277
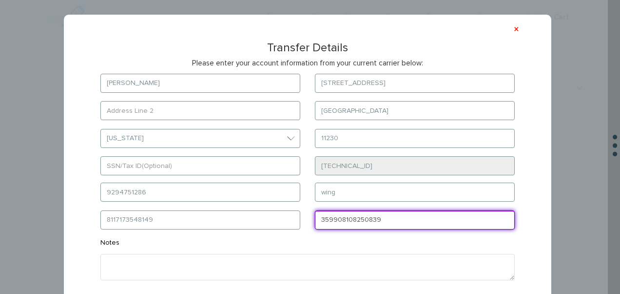
drag, startPoint x: 380, startPoint y: 215, endPoint x: 291, endPoint y: 213, distance: 89.7
click at [291, 213] on form "schwartz 1147 east 14th st brooklyn Select State District of Columbia Alabama A…" at bounding box center [308, 199] width 444 height 250
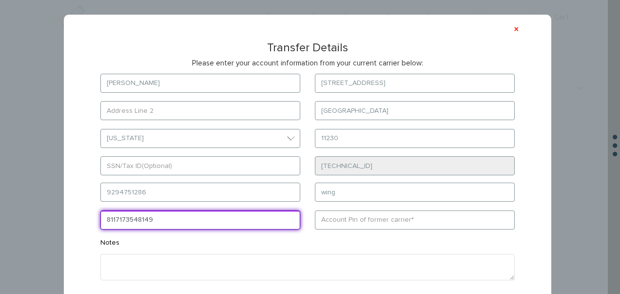
drag, startPoint x: 157, startPoint y: 216, endPoint x: 93, endPoint y: 215, distance: 64.9
click at [93, 215] on div "8117173548149" at bounding box center [200, 220] width 215 height 20
paste input "35990810825083"
type input "359908108250839"
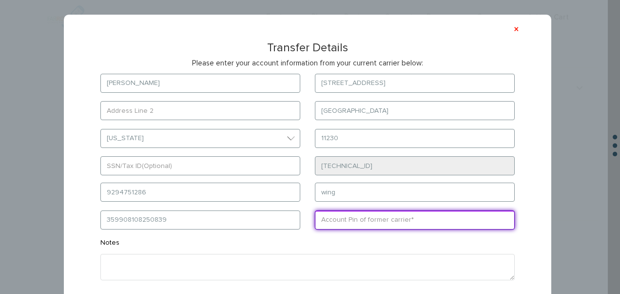
click at [330, 221] on input "text" at bounding box center [415, 219] width 200 height 19
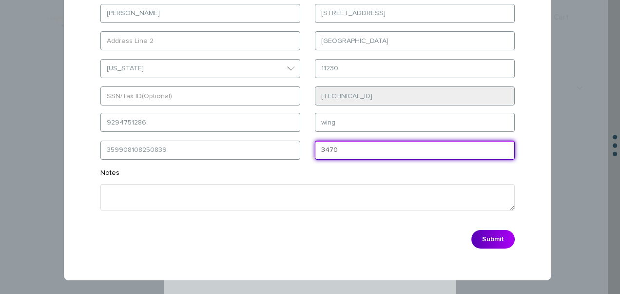
scroll to position [70, 0]
type input "3470"
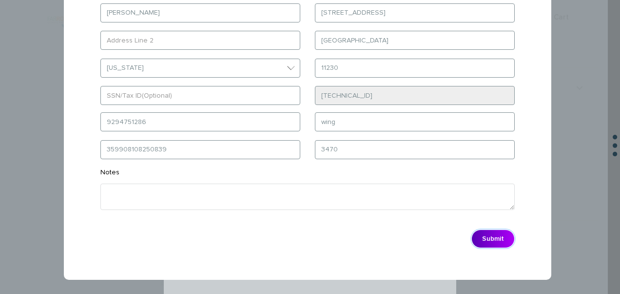
click at [481, 235] on button "Submit" at bounding box center [493, 238] width 43 height 19
click at [496, 232] on button "Submit" at bounding box center [493, 238] width 43 height 19
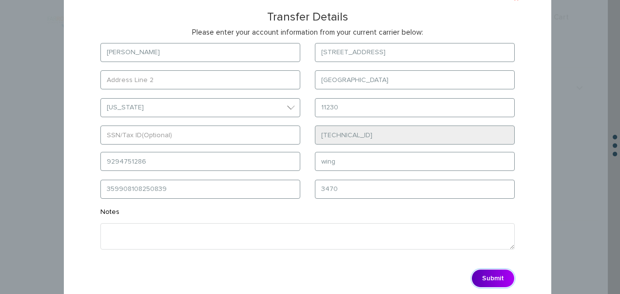
scroll to position [0, 0]
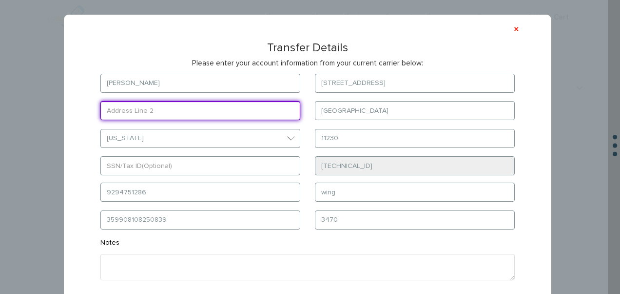
click at [263, 118] on input "text" at bounding box center [200, 110] width 200 height 19
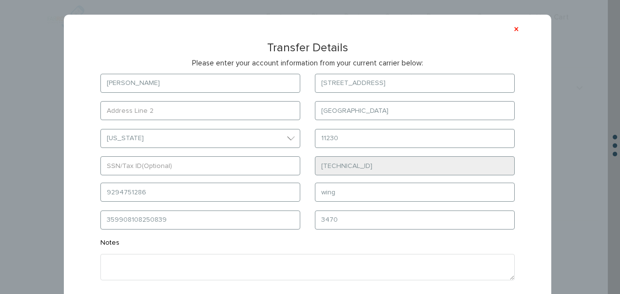
click at [345, 179] on form "schwartz 1147 east 14th st brooklyn Select State District of Columbia Alabama A…" at bounding box center [308, 199] width 444 height 250
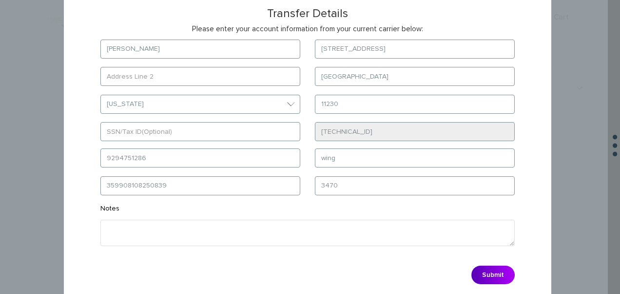
scroll to position [70, 0]
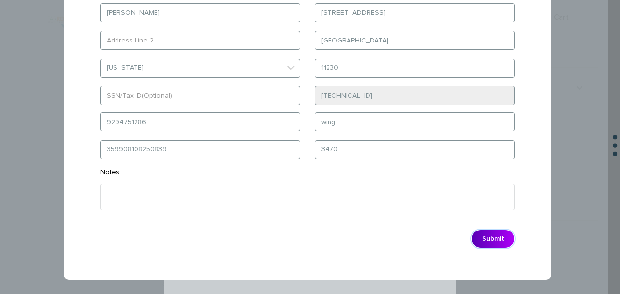
click at [480, 237] on button "Submit" at bounding box center [493, 238] width 43 height 19
click at [393, 138] on form "schwartz 1147 east 14th st brooklyn Select State District of Columbia Alabama A…" at bounding box center [308, 128] width 444 height 250
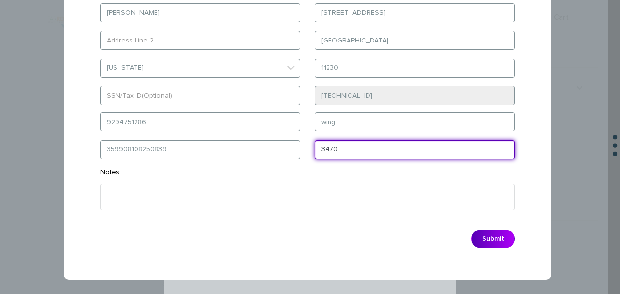
click at [390, 144] on input "3470" at bounding box center [415, 149] width 200 height 19
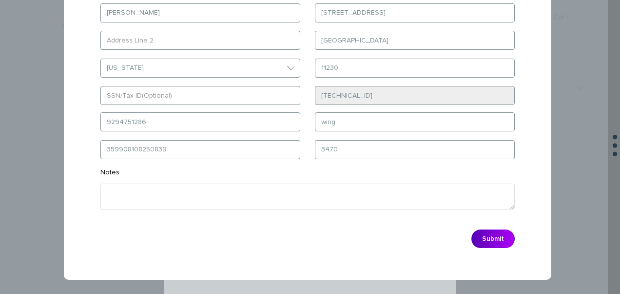
click at [215, 139] on form "schwartz 1147 east 14th st brooklyn Select State District of Columbia Alabama A…" at bounding box center [308, 128] width 444 height 250
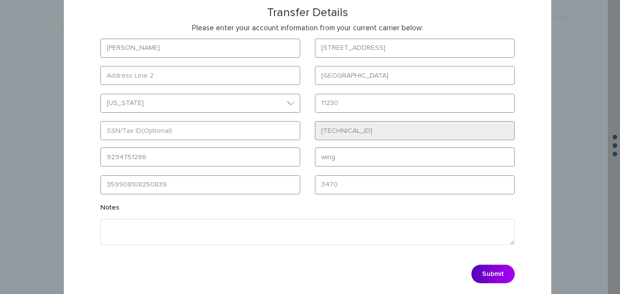
scroll to position [21, 0]
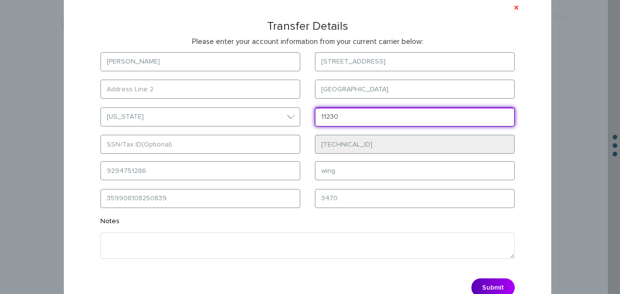
click at [351, 111] on input "11230" at bounding box center [415, 116] width 200 height 19
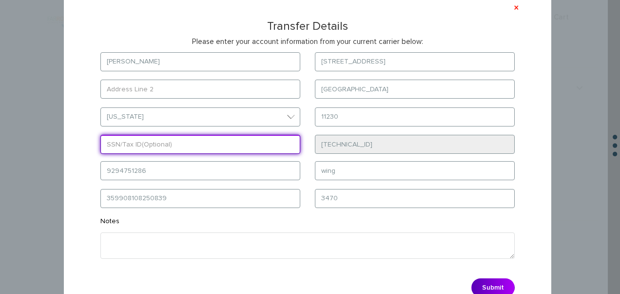
click at [276, 138] on input "text" at bounding box center [200, 144] width 200 height 19
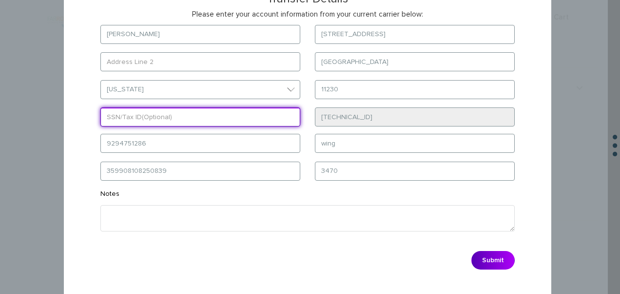
scroll to position [70, 0]
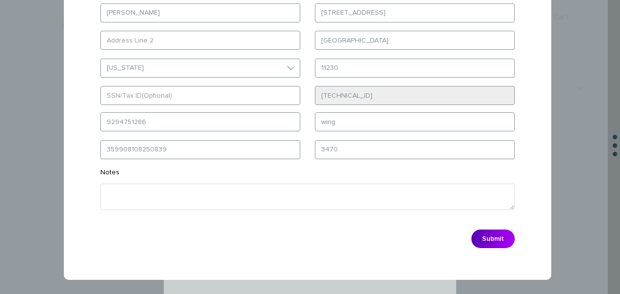
click at [487, 247] on div "Submit" at bounding box center [307, 238] width 429 height 28
click at [487, 245] on button "Submit" at bounding box center [493, 238] width 43 height 19
click at [487, 244] on button "Submit" at bounding box center [493, 238] width 43 height 19
click at [507, 241] on button "Submit" at bounding box center [493, 238] width 43 height 19
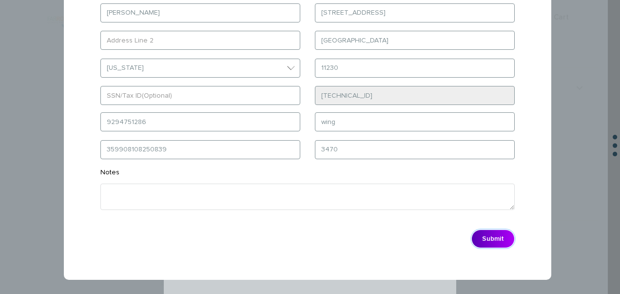
click at [507, 241] on button "Submit" at bounding box center [493, 238] width 43 height 19
click at [472, 229] on button "Submit" at bounding box center [493, 238] width 43 height 19
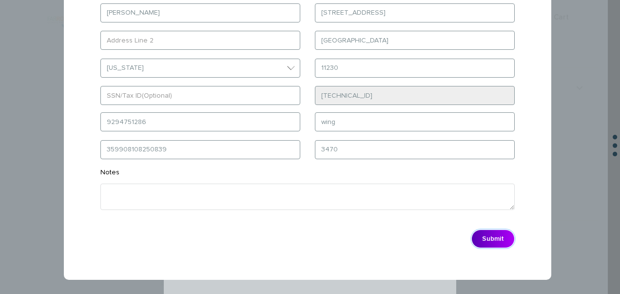
click at [472, 229] on button "Submit" at bounding box center [493, 238] width 43 height 19
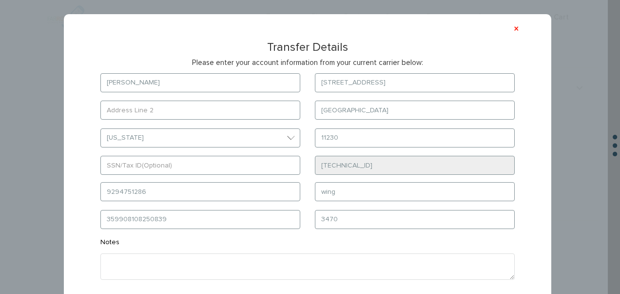
scroll to position [0, 0]
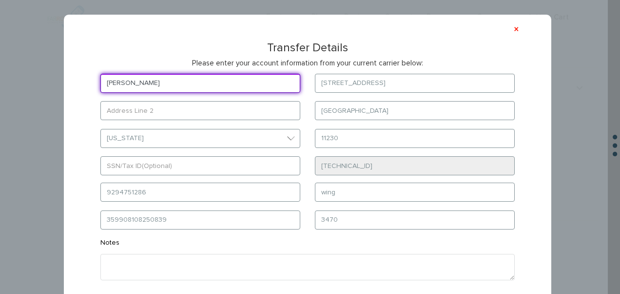
click at [245, 92] on input "[PERSON_NAME]" at bounding box center [200, 83] width 200 height 19
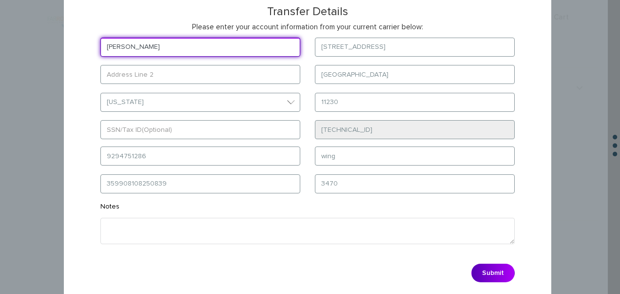
scroll to position [70, 0]
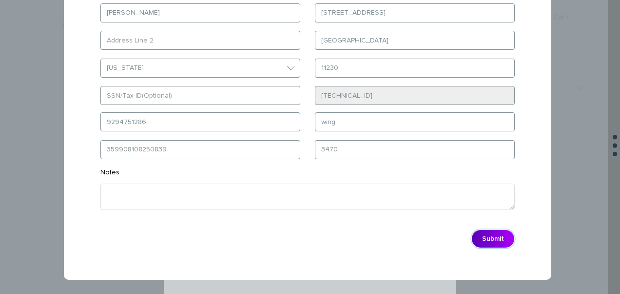
click at [474, 236] on button "Submit" at bounding box center [493, 238] width 43 height 19
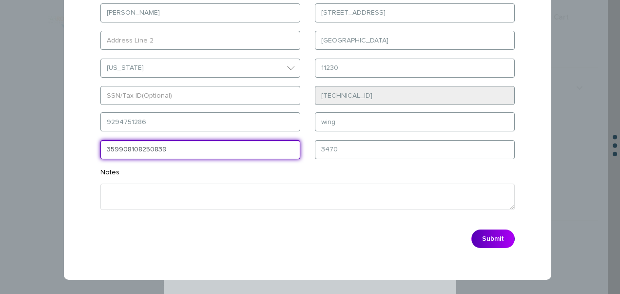
drag, startPoint x: 165, startPoint y: 139, endPoint x: 81, endPoint y: 140, distance: 83.9
click at [81, 140] on div "× Transfer Details Please enter your account information from your current carr…" at bounding box center [308, 112] width 458 height 296
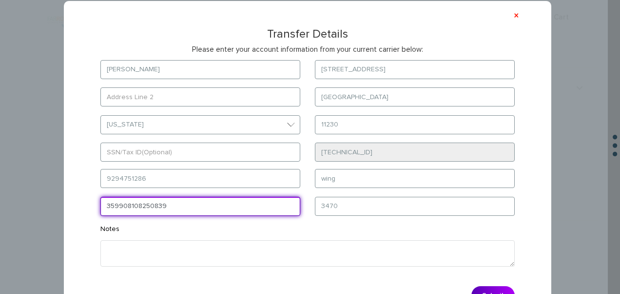
scroll to position [0, 0]
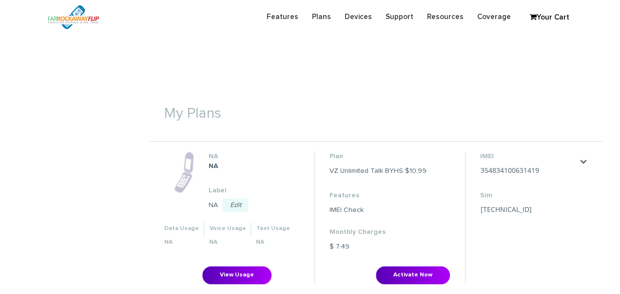
scroll to position [293, 0]
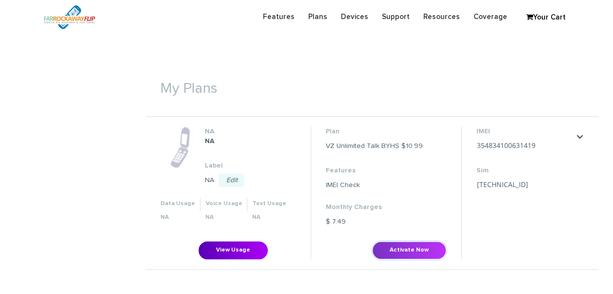
click at [405, 249] on button "Activate Now" at bounding box center [409, 250] width 74 height 18
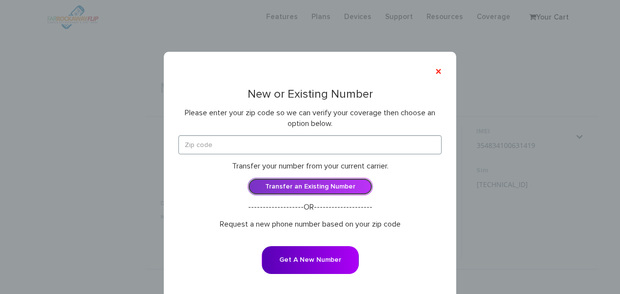
click at [306, 194] on link "Transfer an Existing Number" at bounding box center [310, 186] width 125 height 18
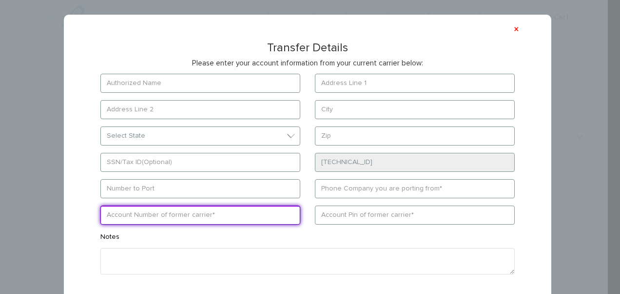
paste input "359908108250839"
type input "359908108250839"
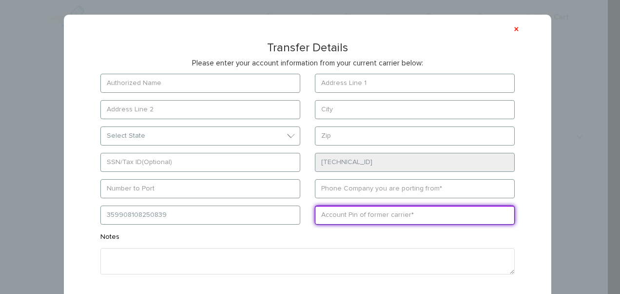
click at [373, 218] on input "text" at bounding box center [415, 214] width 200 height 19
type input "3470"
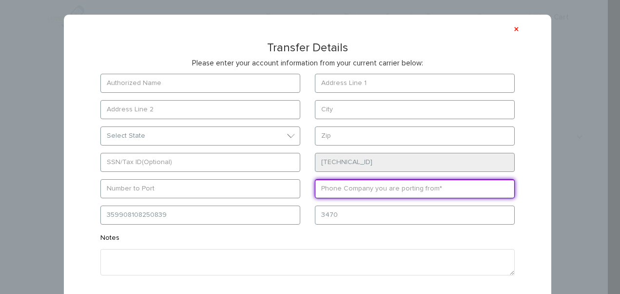
click at [330, 186] on input "text" at bounding box center [415, 188] width 200 height 19
type input "wing"
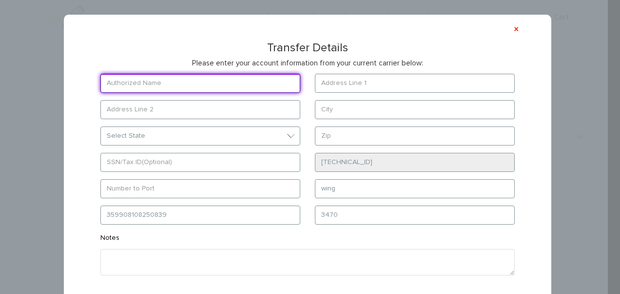
click at [197, 77] on input "text" at bounding box center [200, 83] width 200 height 19
type input "[PERSON_NAME]"
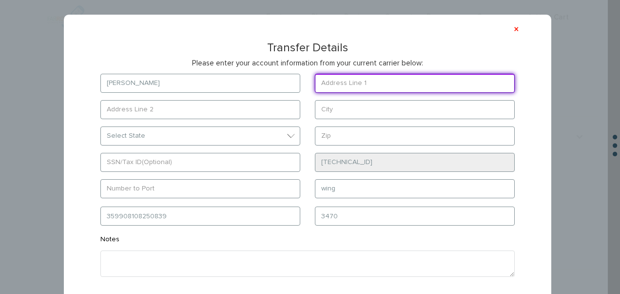
type input "[STREET_ADDRESS]"
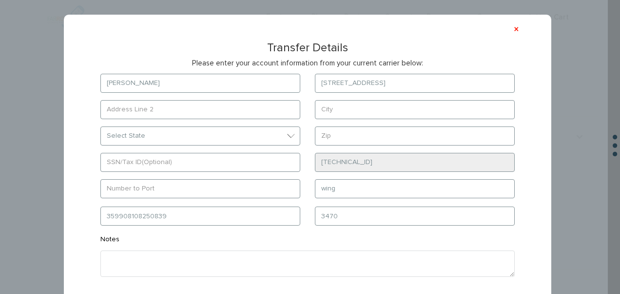
type input "[GEOGRAPHIC_DATA]"
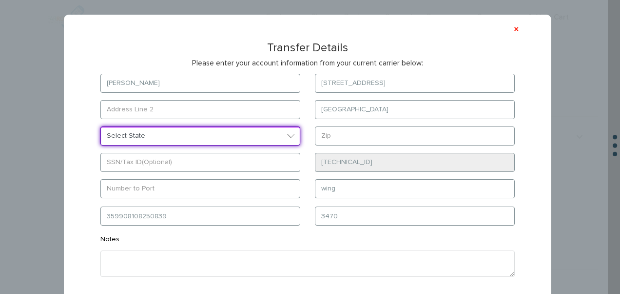
select select "NY"
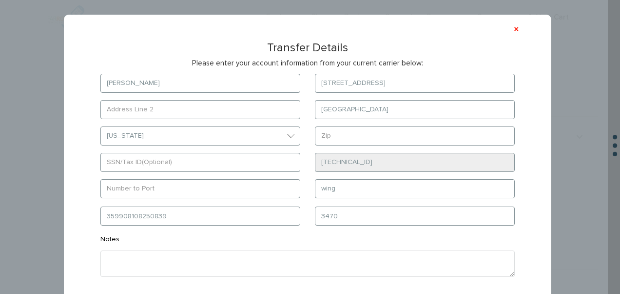
type input "11230"
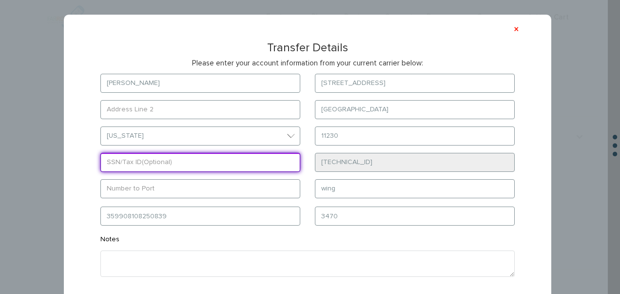
type input "9294751286"
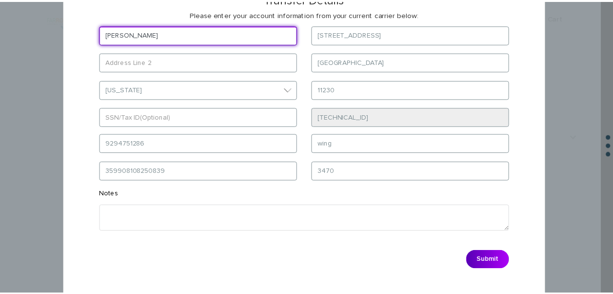
scroll to position [70, 0]
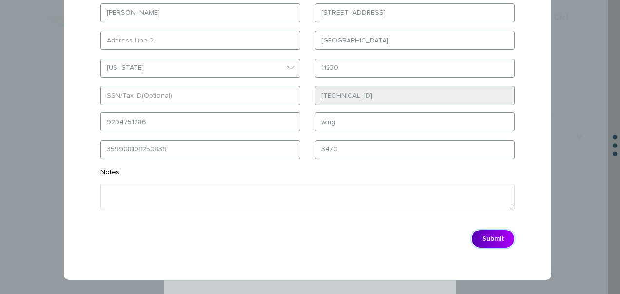
click at [503, 239] on button "Submit" at bounding box center [493, 238] width 43 height 19
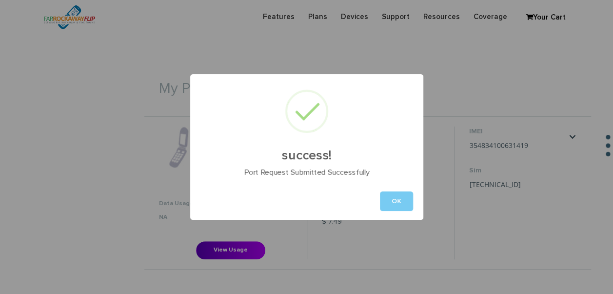
click at [394, 202] on button "OK" at bounding box center [396, 201] width 33 height 20
